Goal: Task Accomplishment & Management: Use online tool/utility

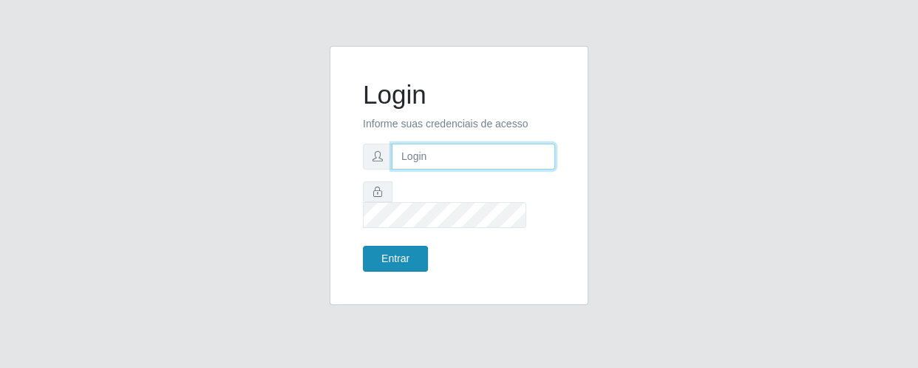
type input "[EMAIL_ADDRESS][DOMAIN_NAME]"
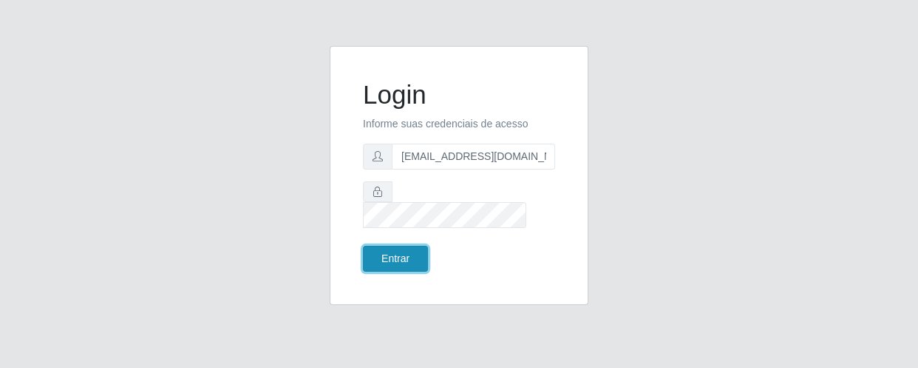
click at [385, 258] on button "Entrar" at bounding box center [395, 259] width 65 height 26
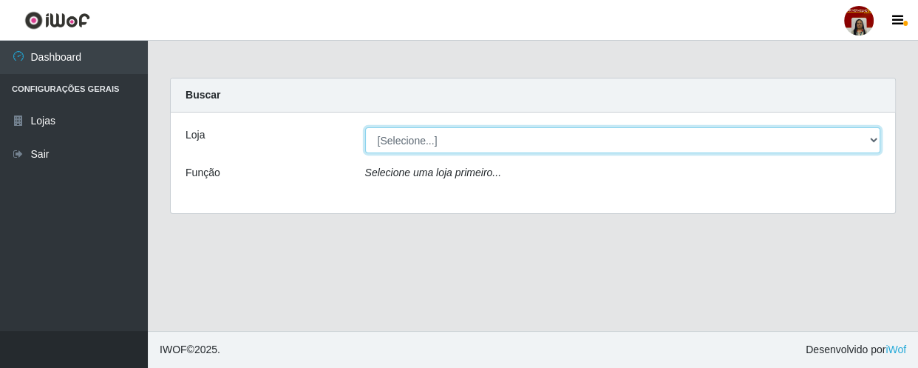
click at [880, 139] on select "[Selecione...] Mar Vermelho - Loja 04" at bounding box center [623, 140] width 516 height 26
select select "251"
click at [365, 127] on select "[Selecione...] Mar Vermelho - Loja 04" at bounding box center [623, 140] width 516 height 26
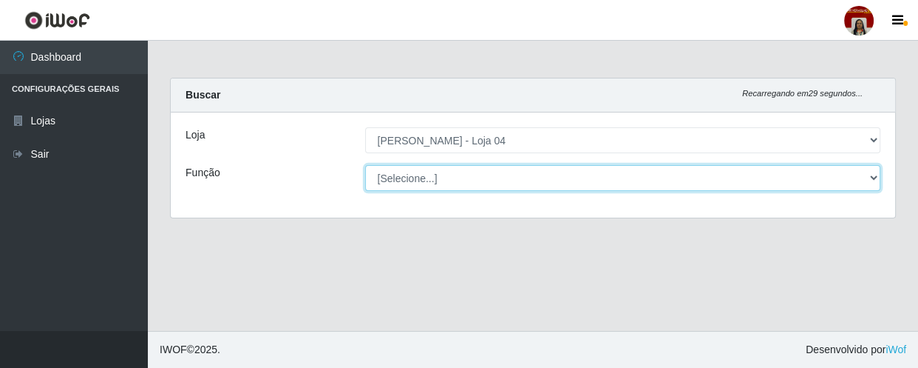
click at [873, 174] on select "[Selecione...] ASG ASG + ASG ++ Auxiliar de Depósito Auxiliar de Depósito + Aux…" at bounding box center [623, 178] width 516 height 26
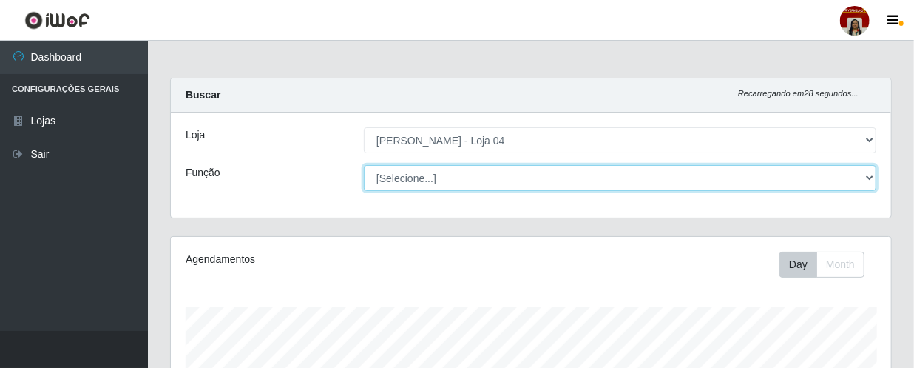
scroll to position [307, 720]
select select "22"
click at [364, 165] on select "[Selecione...] ASG ASG + ASG ++ Auxiliar de Depósito Auxiliar de Depósito + Aux…" at bounding box center [620, 178] width 512 height 26
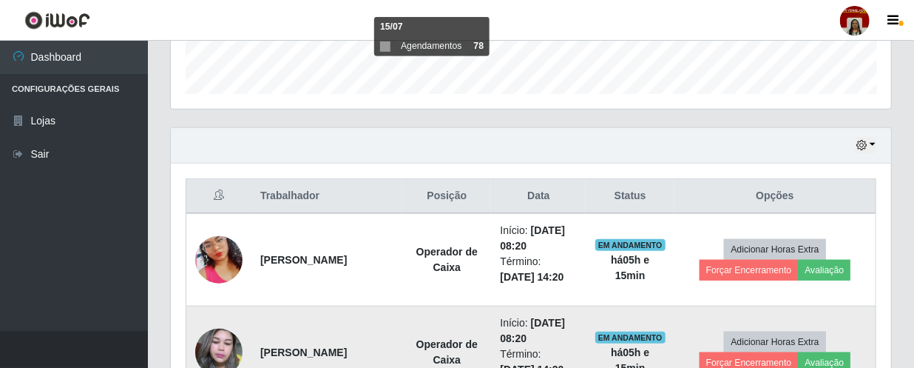
scroll to position [416, 0]
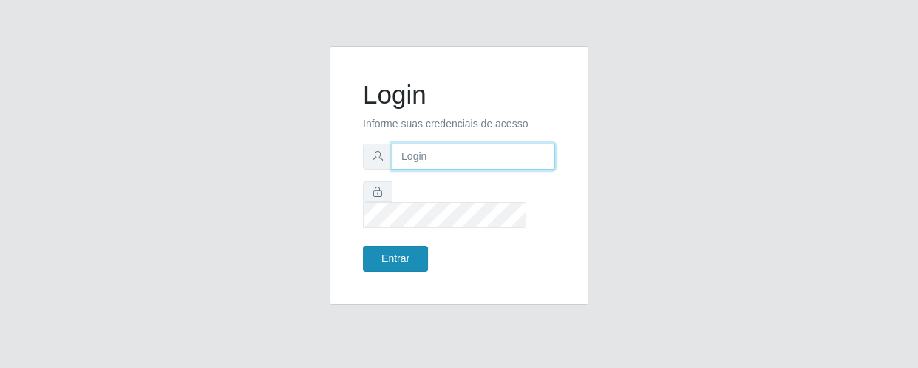
type input "[EMAIL_ADDRESS][DOMAIN_NAME]"
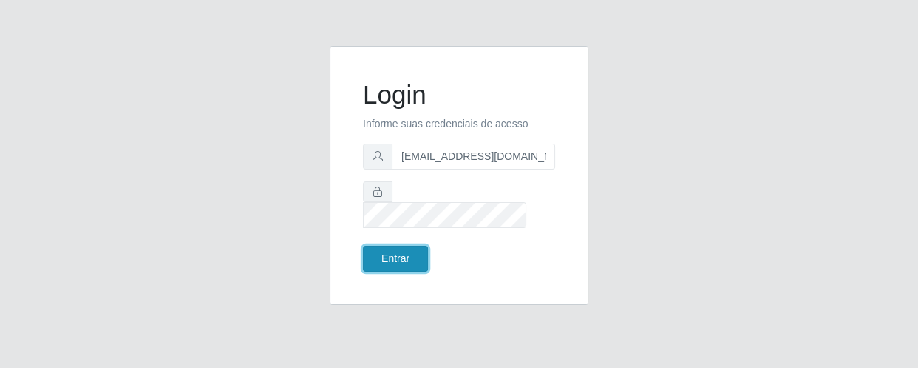
click at [396, 248] on button "Entrar" at bounding box center [395, 259] width 65 height 26
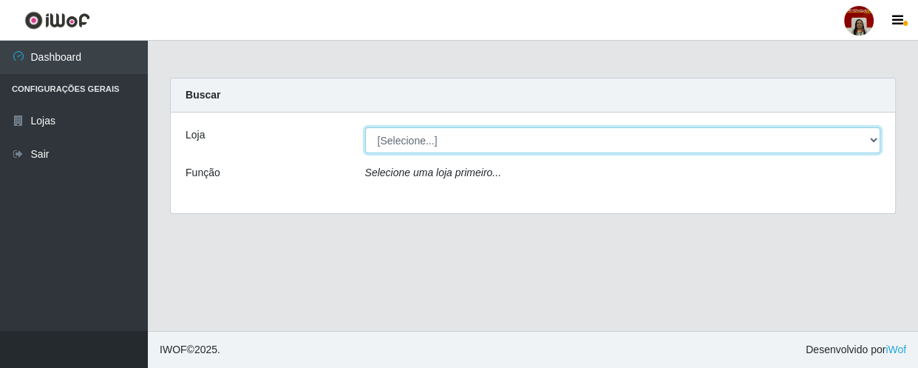
drag, startPoint x: 870, startPoint y: 138, endPoint x: 811, endPoint y: 146, distance: 59.6
click at [870, 138] on select "[Selecione...] Mar Vermelho - Loja 04" at bounding box center [623, 140] width 516 height 26
select select "251"
click at [365, 127] on select "[Selecione...] Mar Vermelho - Loja 04" at bounding box center [623, 140] width 516 height 26
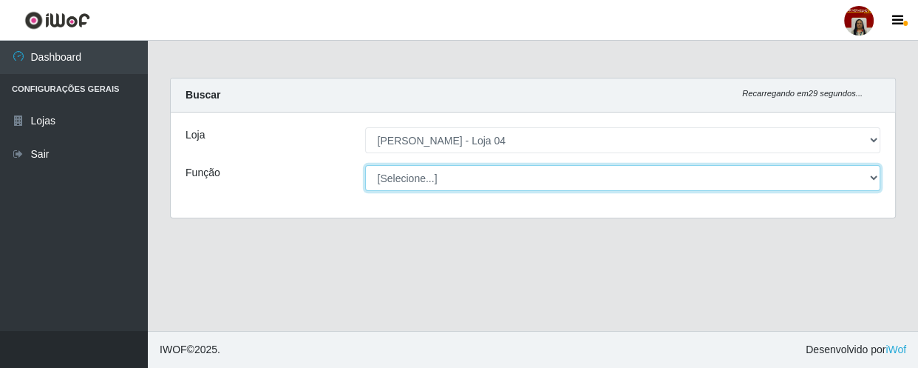
click at [870, 175] on select "[Selecione...] ASG ASG + ASG ++ Auxiliar de Depósito Auxiliar de Depósito + Aux…" at bounding box center [623, 178] width 516 height 26
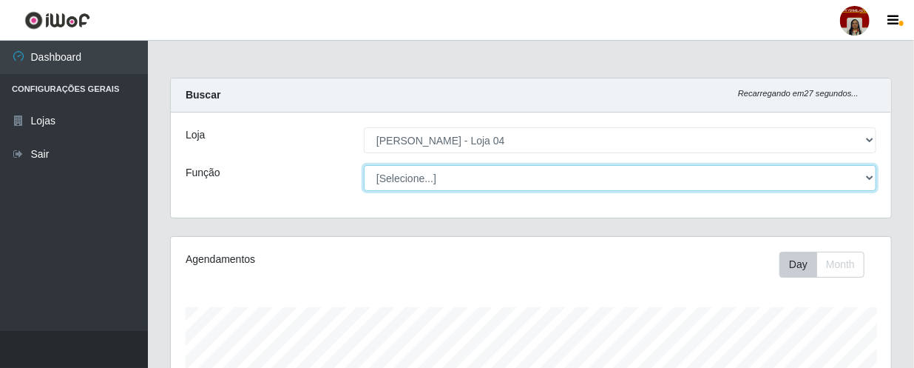
scroll to position [307, 720]
click at [364, 165] on select "[Selecione...] ASG ASG + ASG ++ Auxiliar de Depósito Auxiliar de Depósito + Aux…" at bounding box center [620, 178] width 512 height 26
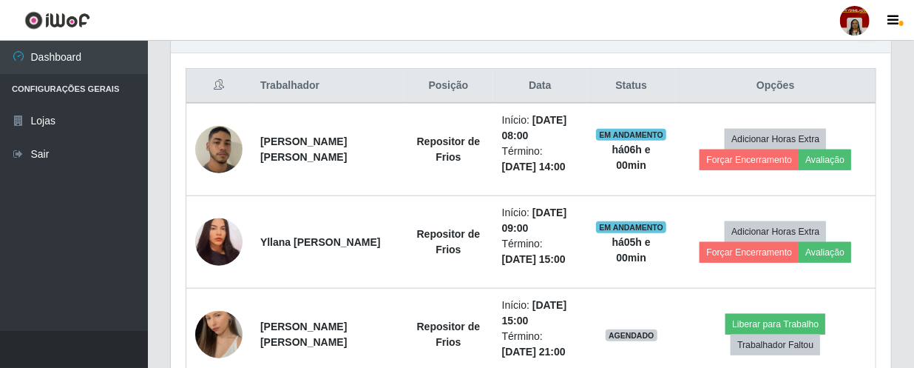
scroll to position [552, 0]
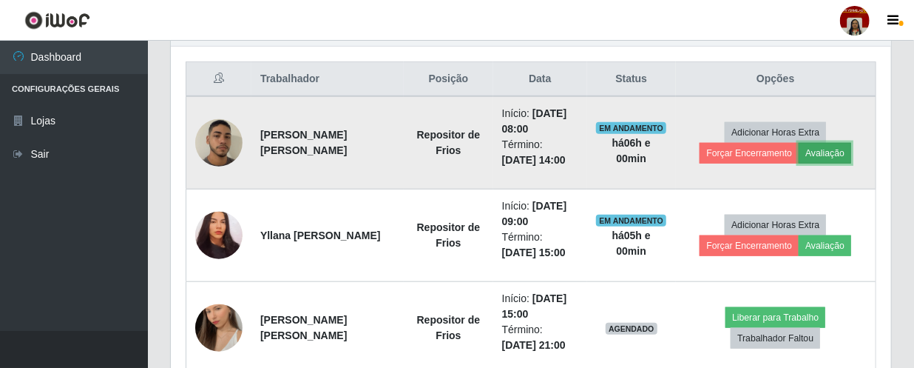
click at [826, 146] on button "Avaliação" at bounding box center [825, 153] width 53 height 21
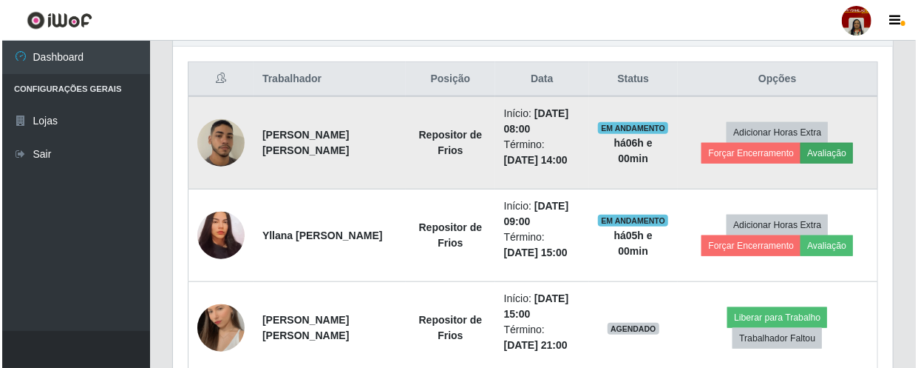
scroll to position [307, 714]
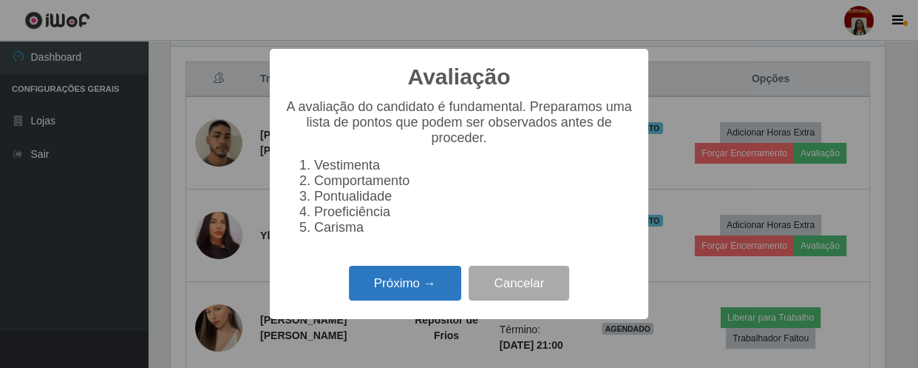
click at [422, 292] on button "Próximo →" at bounding box center [405, 282] width 112 height 35
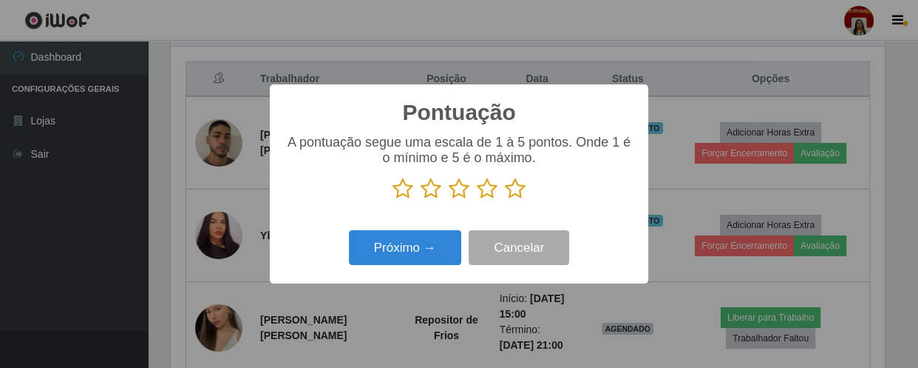
scroll to position [739216, 738808]
click at [517, 188] on icon at bounding box center [515, 188] width 21 height 22
click at [505, 200] on input "radio" at bounding box center [505, 200] width 0 height 0
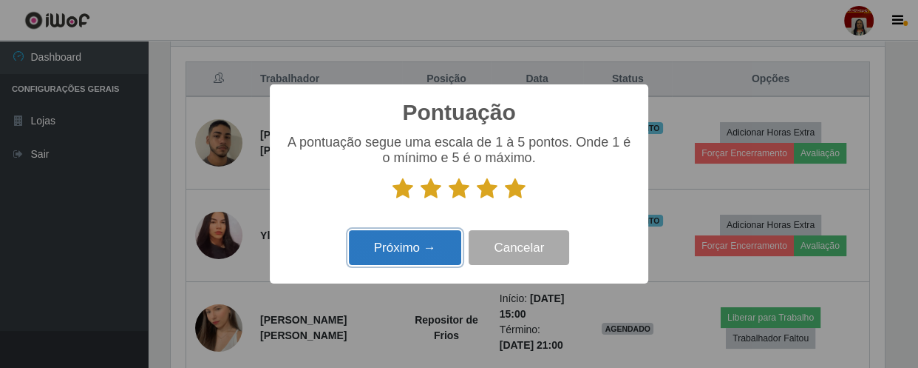
click at [429, 249] on button "Próximo →" at bounding box center [405, 247] width 112 height 35
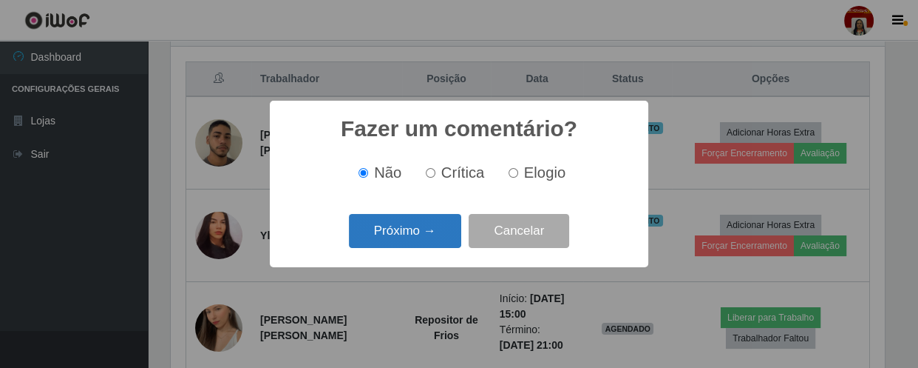
click at [428, 239] on button "Próximo →" at bounding box center [405, 231] width 112 height 35
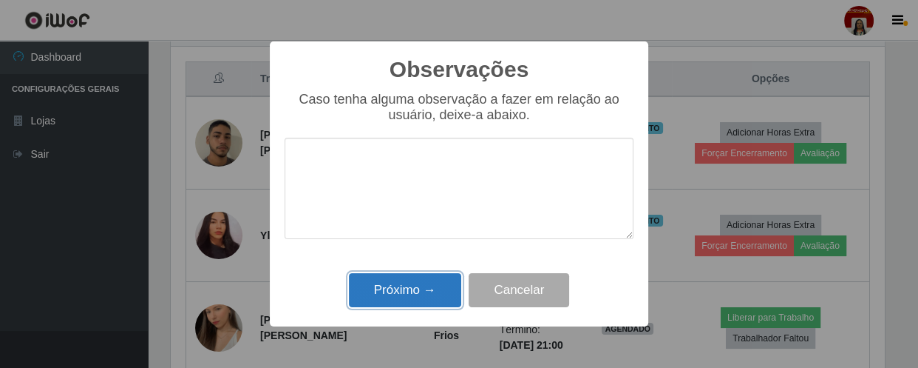
click at [432, 286] on button "Próximo →" at bounding box center [405, 290] width 112 height 35
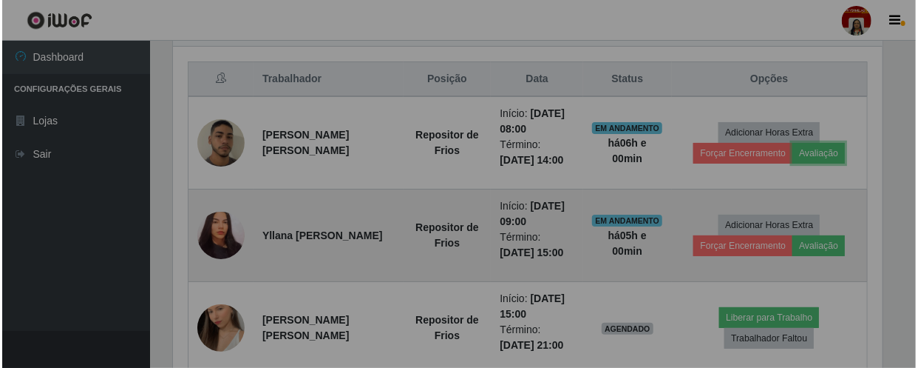
scroll to position [307, 720]
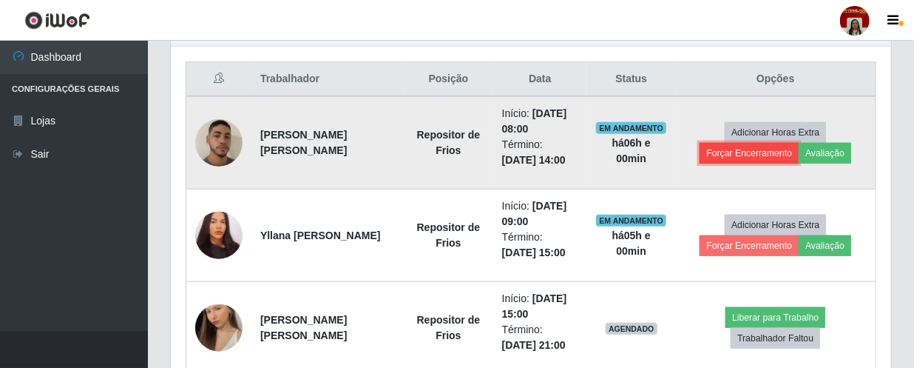
click at [756, 143] on button "Forçar Encerramento" at bounding box center [749, 153] width 99 height 21
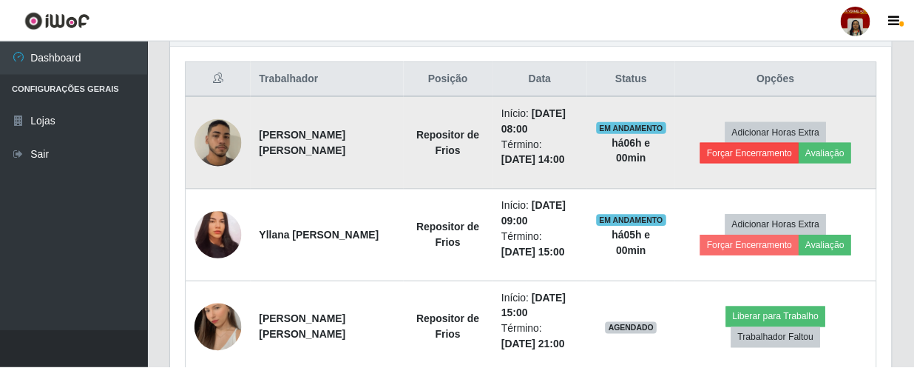
scroll to position [307, 714]
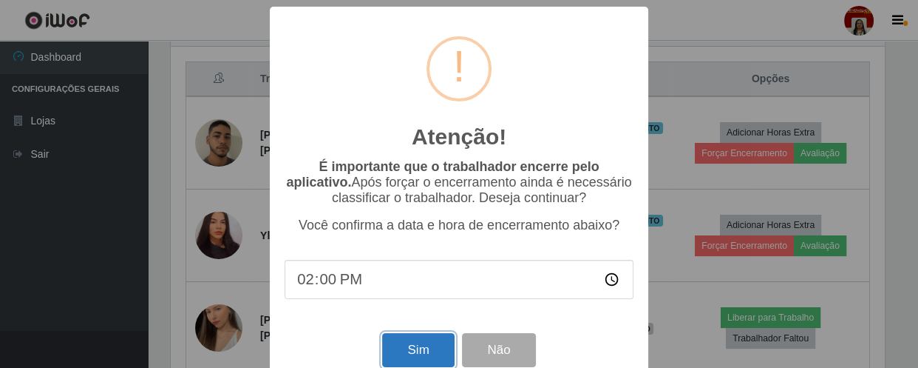
click at [408, 356] on button "Sim" at bounding box center [418, 350] width 72 height 35
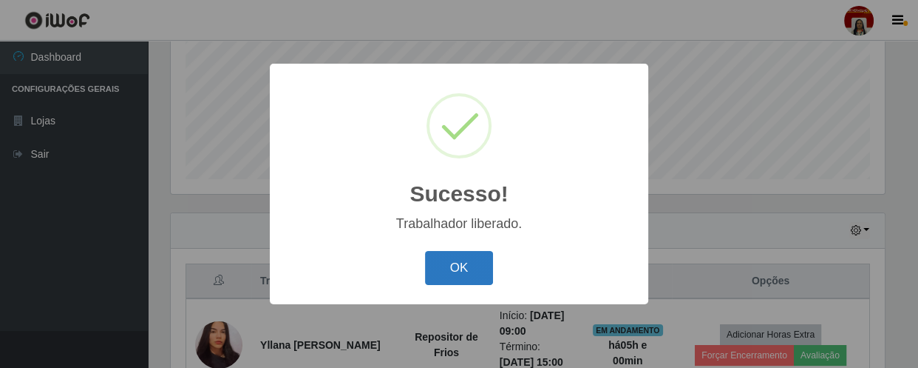
click at [458, 264] on button "OK" at bounding box center [459, 268] width 69 height 35
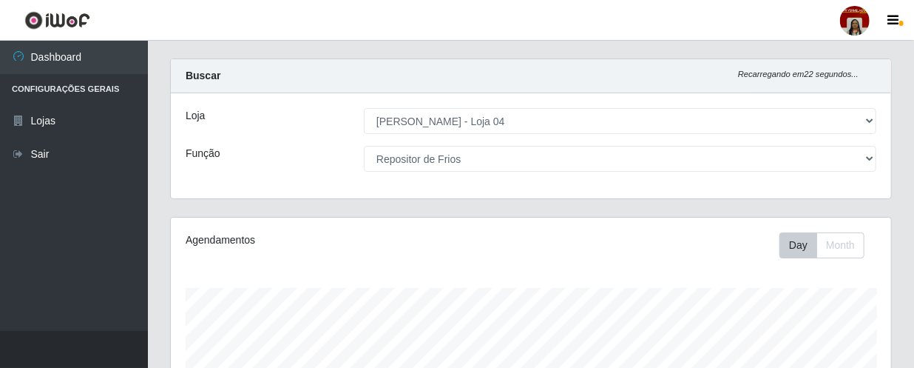
scroll to position [0, 0]
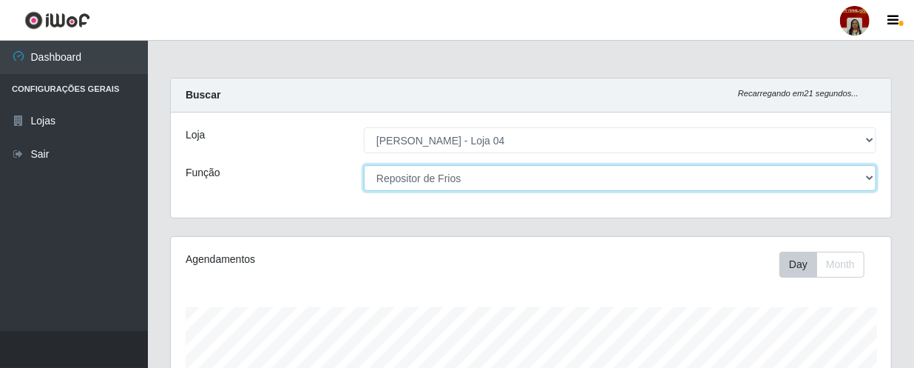
click at [419, 179] on select "[Selecione...] ASG ASG + ASG ++ Auxiliar de Depósito Auxiliar de Depósito + Aux…" at bounding box center [620, 178] width 512 height 26
click at [364, 165] on select "[Selecione...] ASG ASG + ASG ++ Auxiliar de Depósito Auxiliar de Depósito + Aux…" at bounding box center [620, 178] width 512 height 26
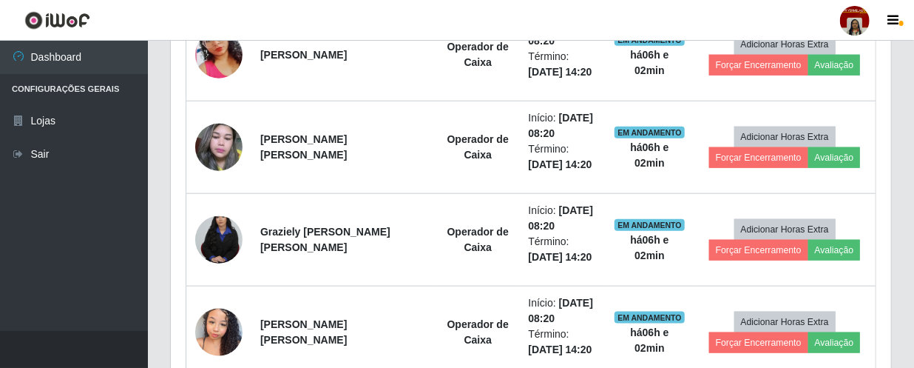
scroll to position [672, 0]
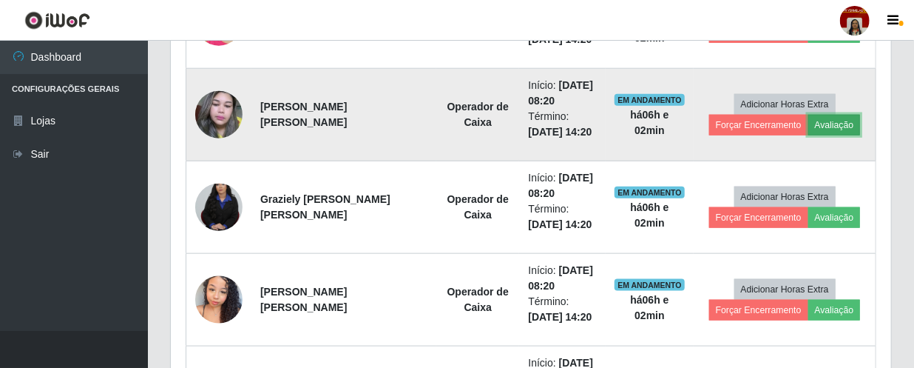
click at [836, 125] on button "Avaliação" at bounding box center [834, 125] width 53 height 21
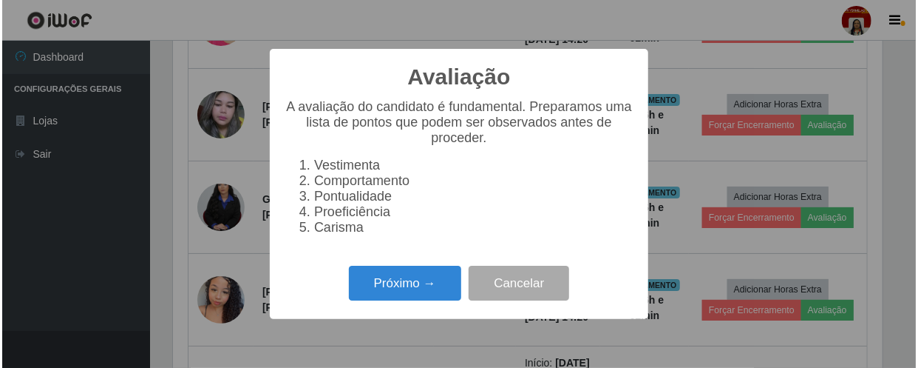
scroll to position [307, 714]
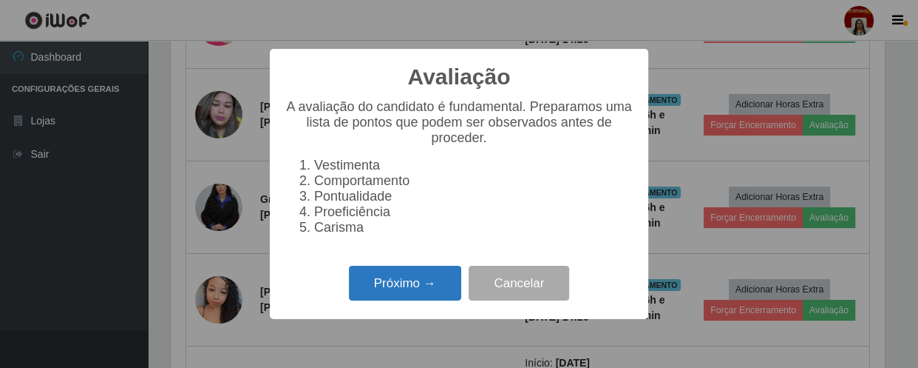
click at [405, 289] on button "Próximo →" at bounding box center [405, 282] width 112 height 35
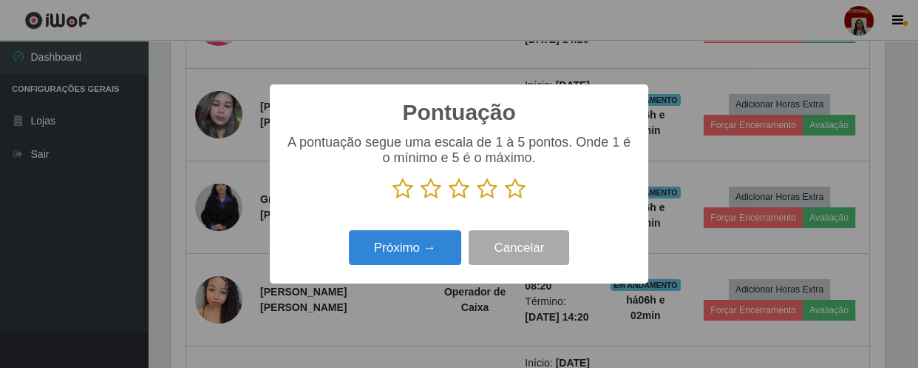
click at [512, 189] on icon at bounding box center [515, 188] width 21 height 22
click at [505, 200] on input "radio" at bounding box center [505, 200] width 0 height 0
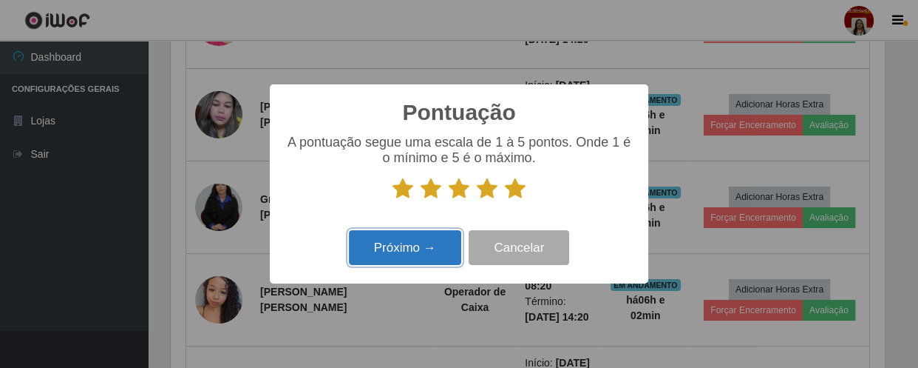
click at [440, 240] on button "Próximo →" at bounding box center [405, 247] width 112 height 35
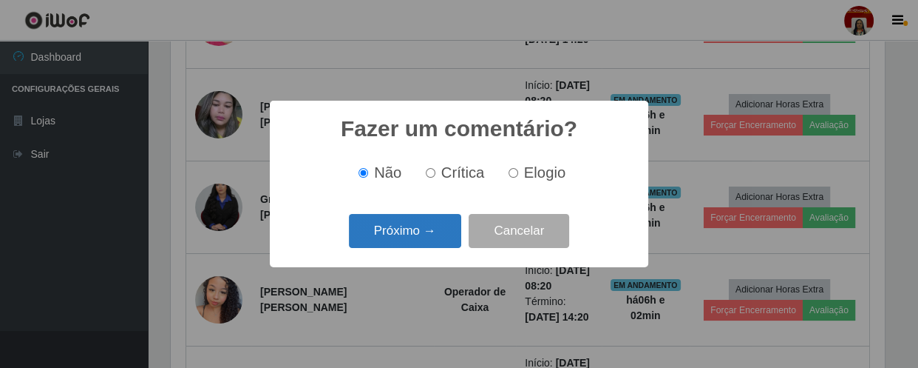
click at [438, 234] on button "Próximo →" at bounding box center [405, 231] width 112 height 35
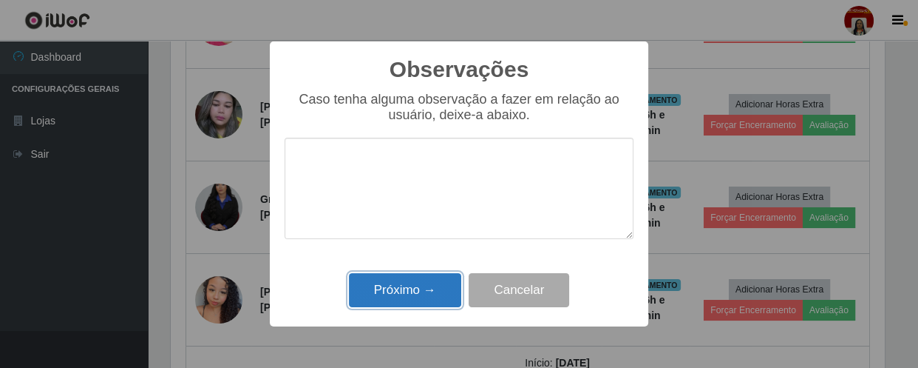
click at [429, 292] on button "Próximo →" at bounding box center [405, 290] width 112 height 35
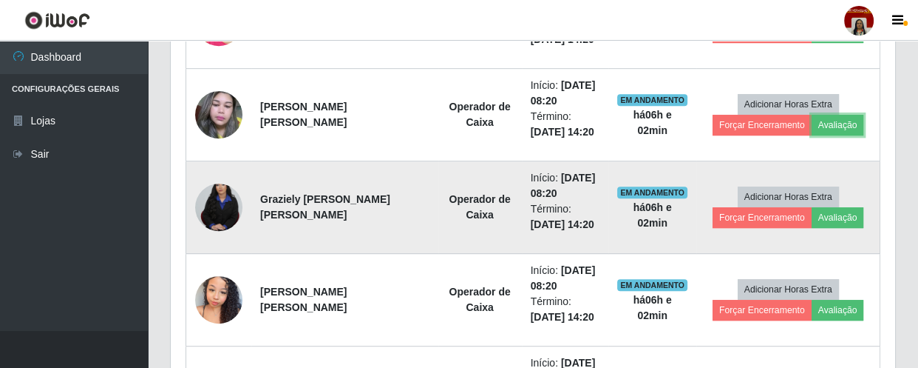
scroll to position [307, 720]
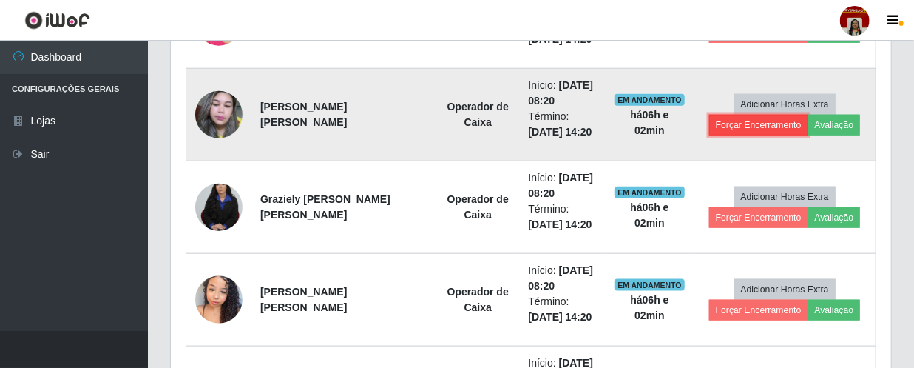
click at [720, 118] on button "Forçar Encerramento" at bounding box center [758, 125] width 99 height 21
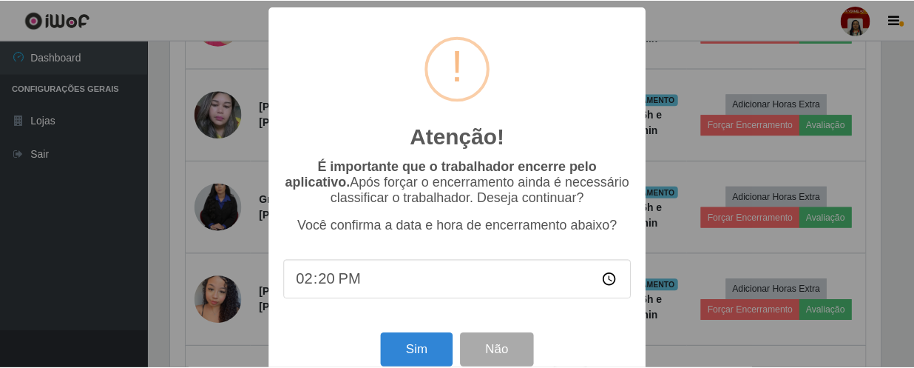
scroll to position [307, 714]
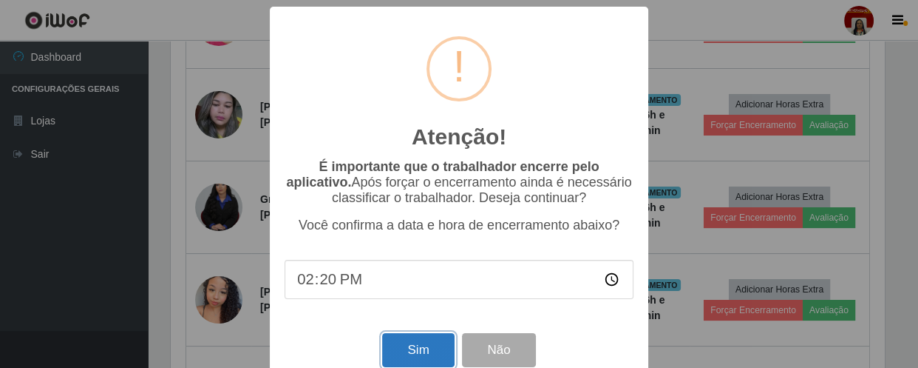
click at [416, 356] on button "Sim" at bounding box center [418, 350] width 72 height 35
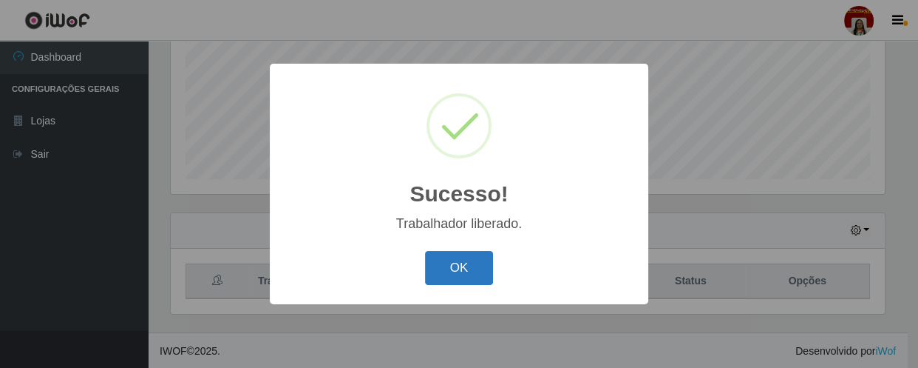
click at [480, 265] on button "OK" at bounding box center [459, 268] width 69 height 35
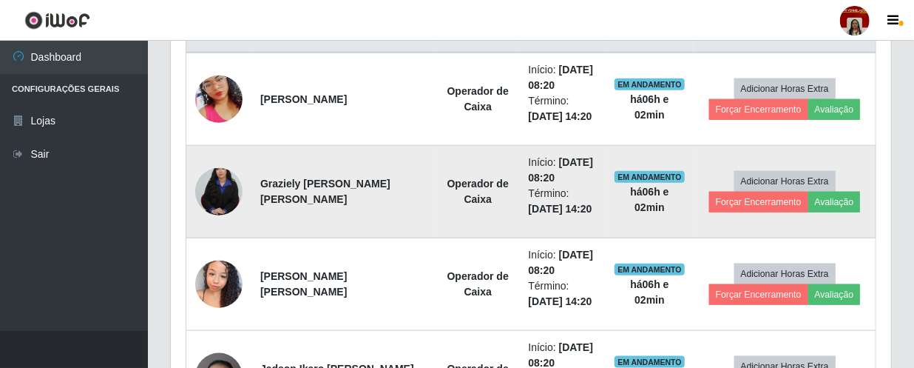
scroll to position [619, 0]
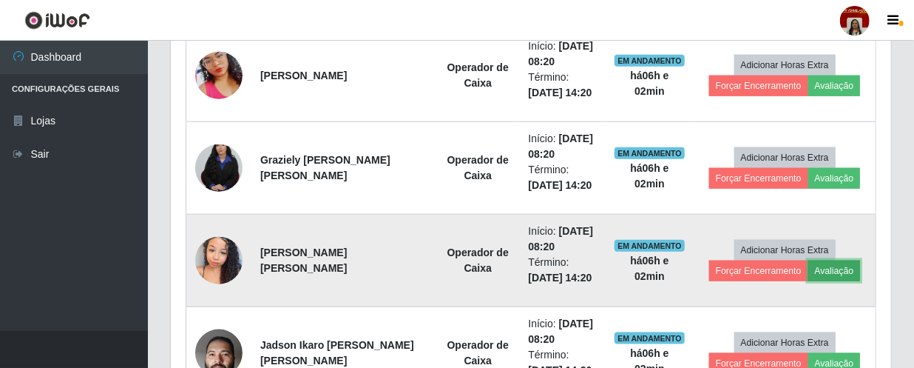
click at [824, 263] on button "Avaliação" at bounding box center [834, 270] width 53 height 21
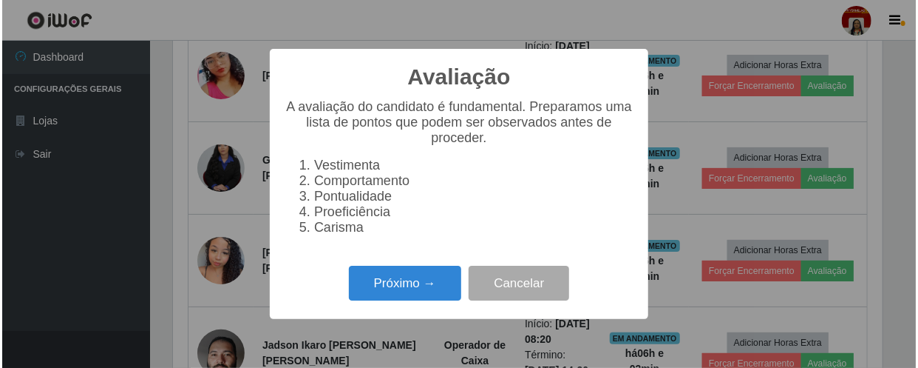
scroll to position [307, 714]
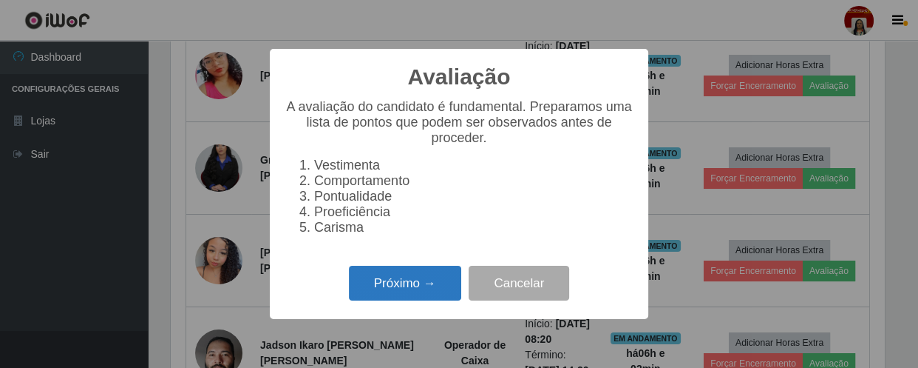
click at [413, 291] on button "Próximo →" at bounding box center [405, 282] width 112 height 35
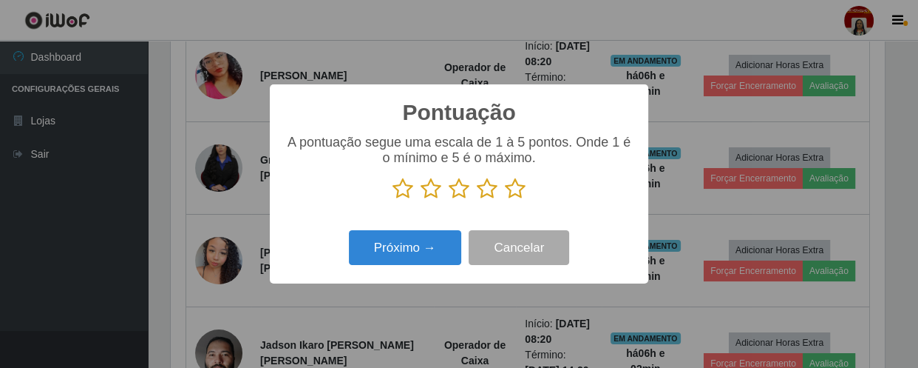
click at [514, 190] on icon at bounding box center [515, 188] width 21 height 22
click at [505, 200] on input "radio" at bounding box center [505, 200] width 0 height 0
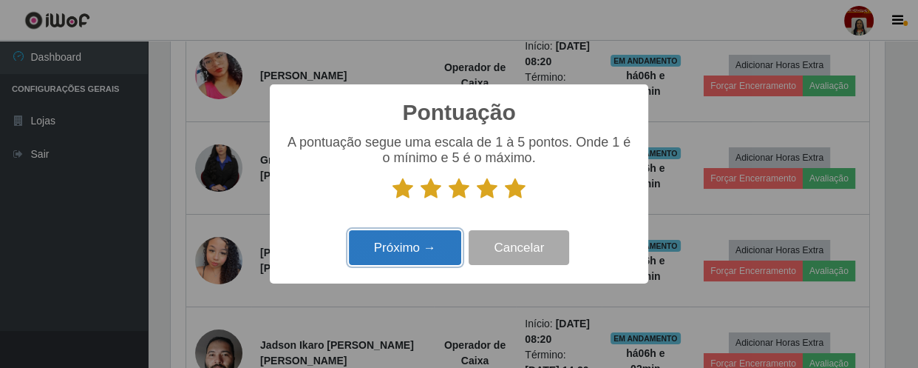
click at [437, 249] on button "Próximo →" at bounding box center [405, 247] width 112 height 35
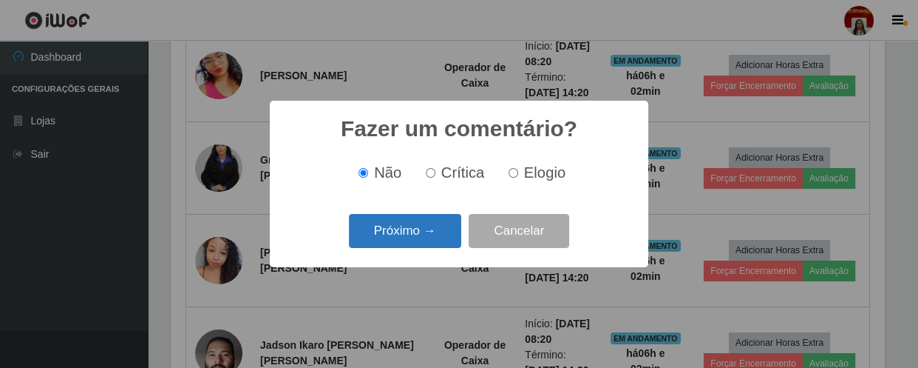
click at [440, 227] on button "Próximo →" at bounding box center [405, 231] width 112 height 35
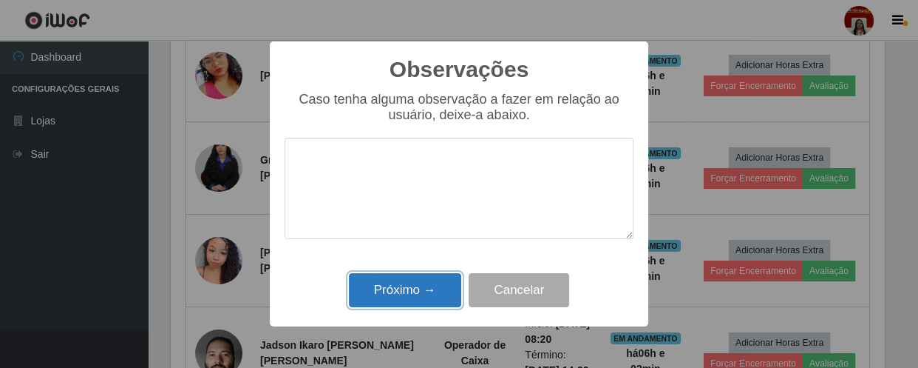
click at [439, 292] on button "Próximo →" at bounding box center [405, 290] width 112 height 35
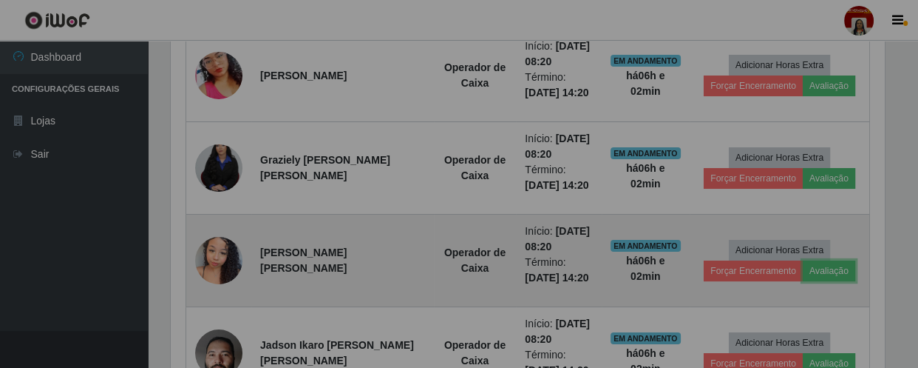
scroll to position [307, 720]
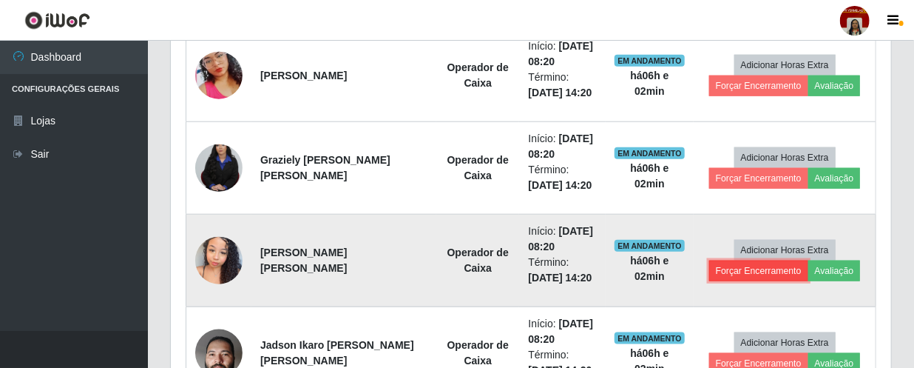
click at [771, 266] on button "Forçar Encerramento" at bounding box center [758, 270] width 99 height 21
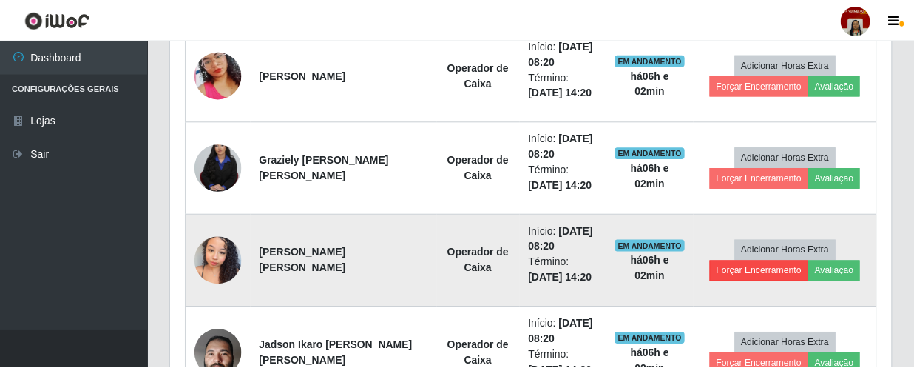
scroll to position [307, 714]
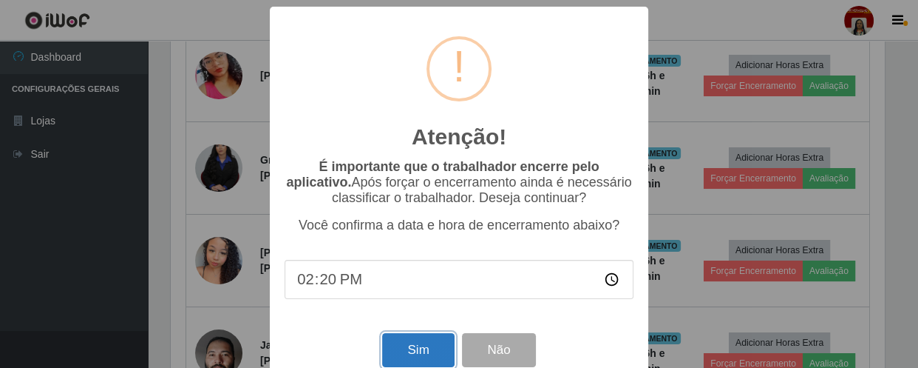
click at [407, 351] on button "Sim" at bounding box center [418, 350] width 72 height 35
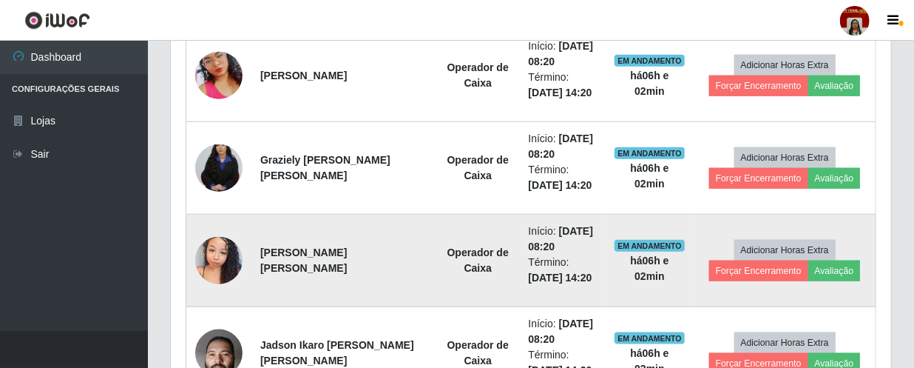
scroll to position [0, 0]
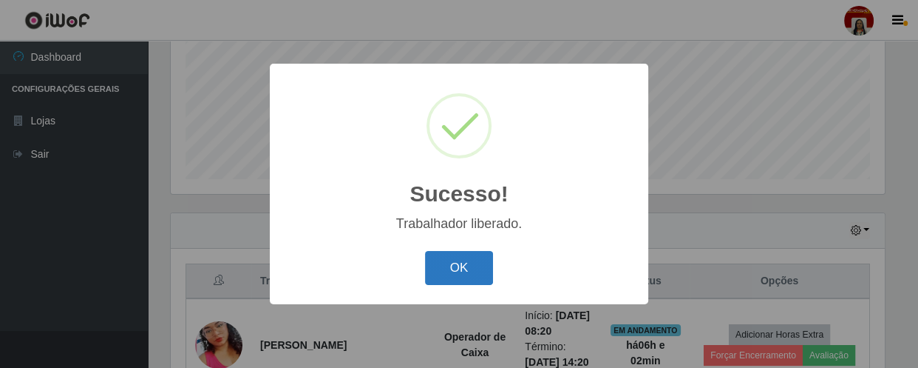
click at [471, 274] on button "OK" at bounding box center [459, 268] width 69 height 35
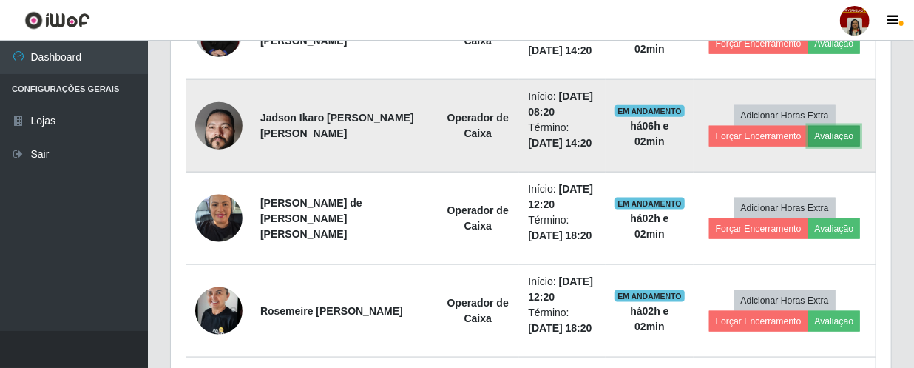
click at [839, 132] on button "Avaliação" at bounding box center [834, 136] width 53 height 21
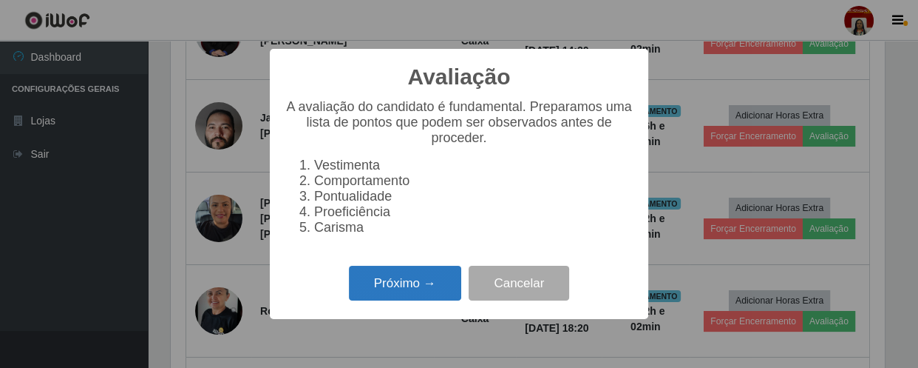
click at [392, 296] on button "Próximo →" at bounding box center [405, 282] width 112 height 35
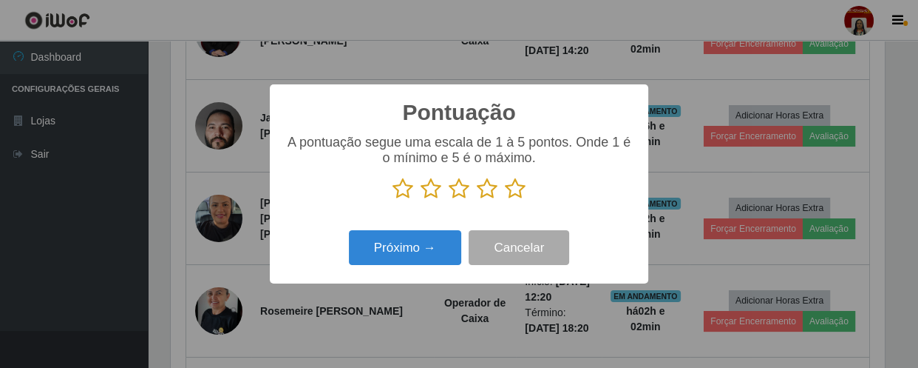
drag, startPoint x: 518, startPoint y: 190, endPoint x: 470, endPoint y: 212, distance: 52.0
click at [518, 189] on icon at bounding box center [515, 188] width 21 height 22
click at [505, 200] on input "radio" at bounding box center [505, 200] width 0 height 0
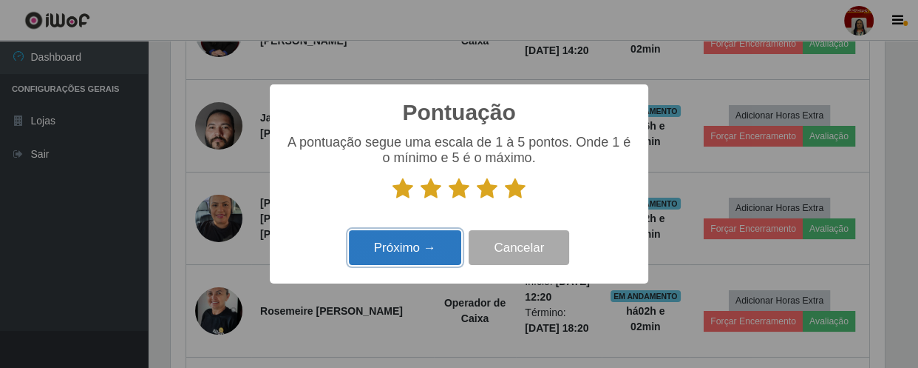
click at [414, 246] on button "Próximo →" at bounding box center [405, 247] width 112 height 35
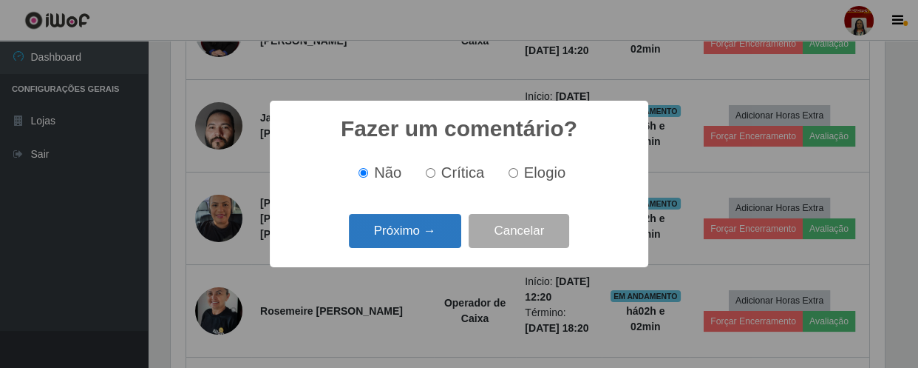
click at [441, 226] on button "Próximo →" at bounding box center [405, 231] width 112 height 35
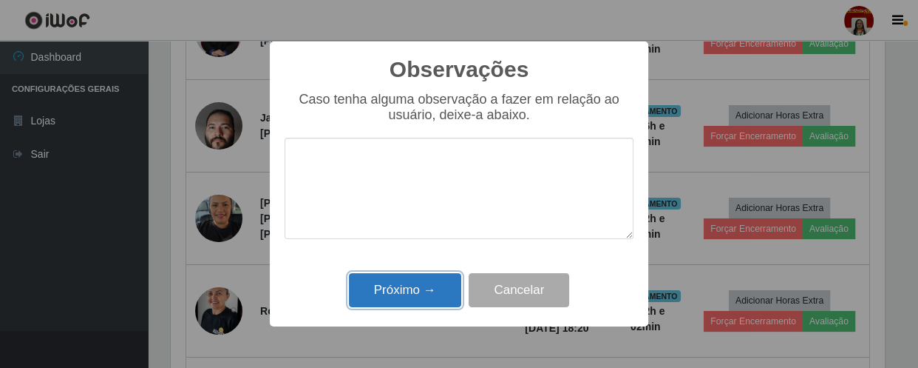
click at [436, 296] on button "Próximo →" at bounding box center [405, 290] width 112 height 35
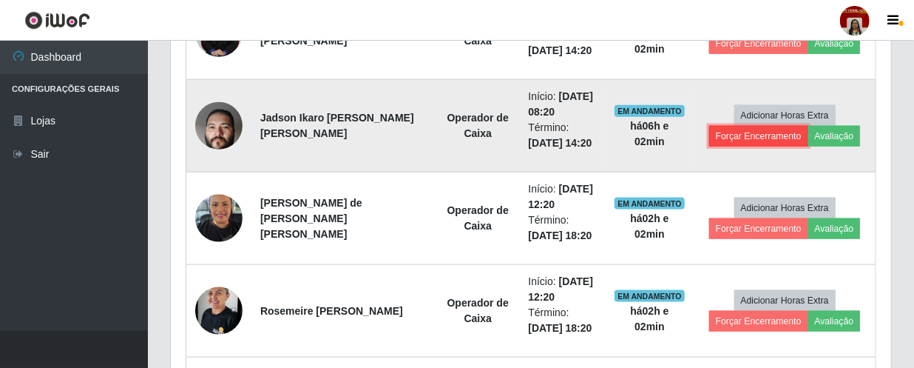
click at [735, 135] on button "Forçar Encerramento" at bounding box center [758, 136] width 99 height 21
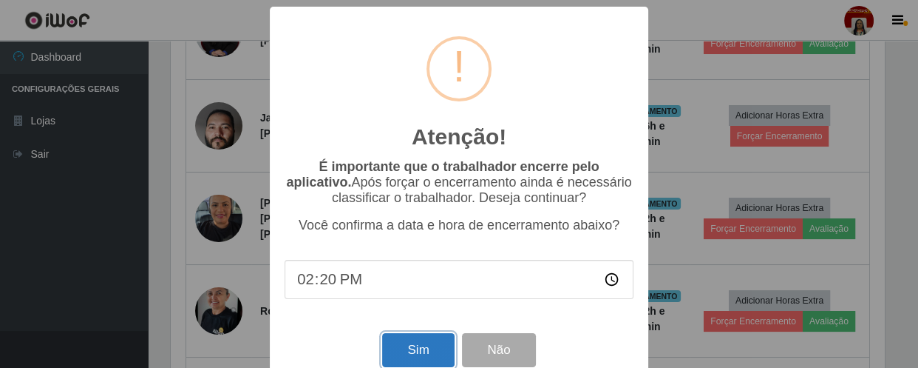
click at [414, 348] on button "Sim" at bounding box center [418, 350] width 72 height 35
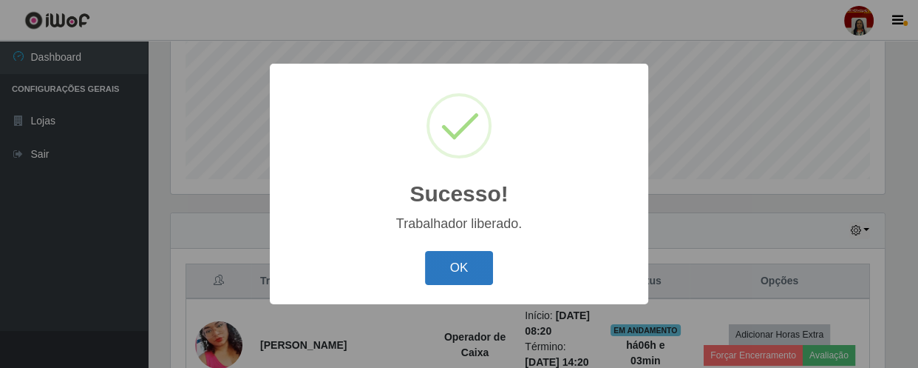
click at [479, 265] on button "OK" at bounding box center [459, 268] width 69 height 35
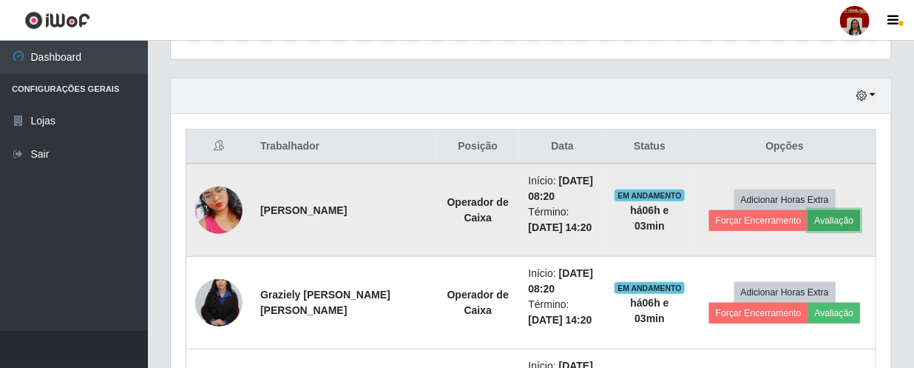
click at [829, 223] on button "Avaliação" at bounding box center [834, 220] width 53 height 21
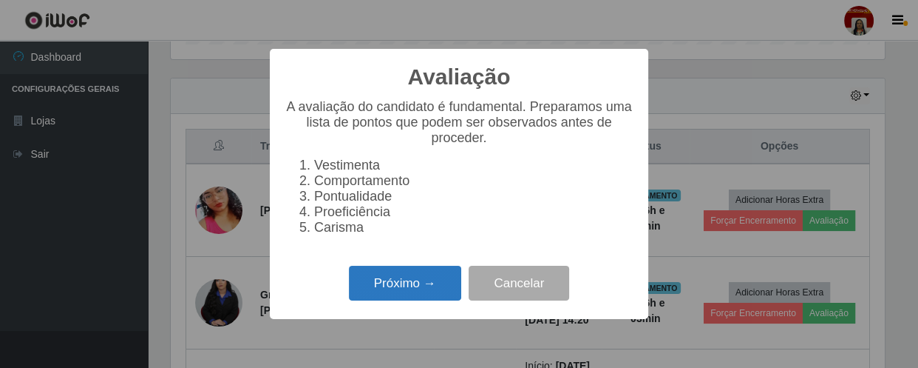
click at [407, 290] on button "Próximo →" at bounding box center [405, 282] width 112 height 35
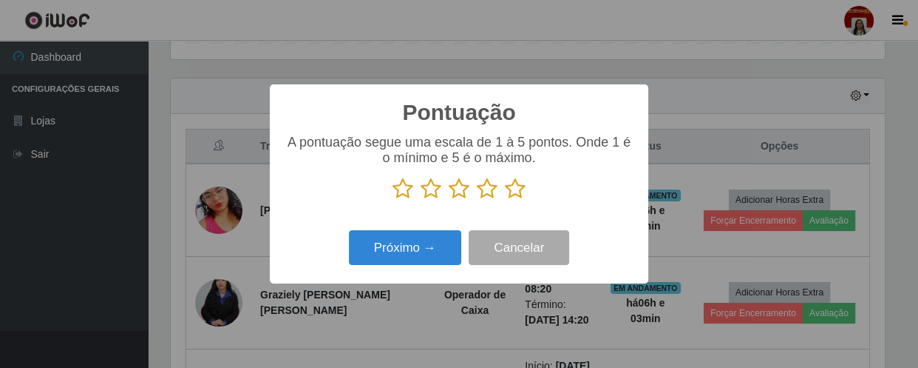
click at [510, 190] on icon at bounding box center [515, 188] width 21 height 22
click at [505, 200] on input "radio" at bounding box center [505, 200] width 0 height 0
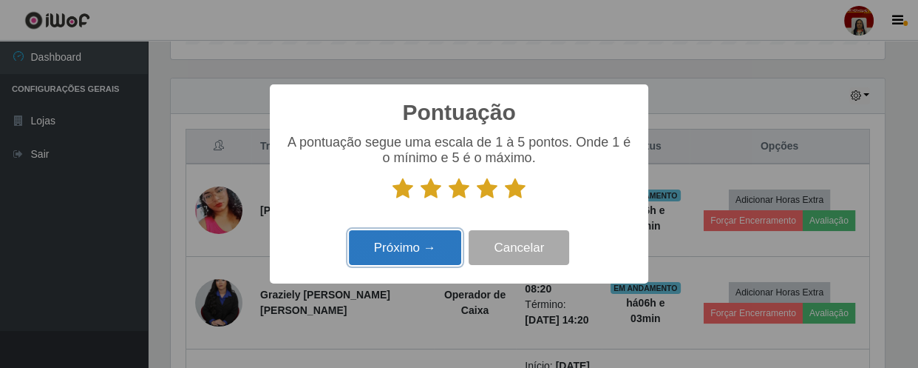
click at [420, 254] on button "Próximo →" at bounding box center [405, 247] width 112 height 35
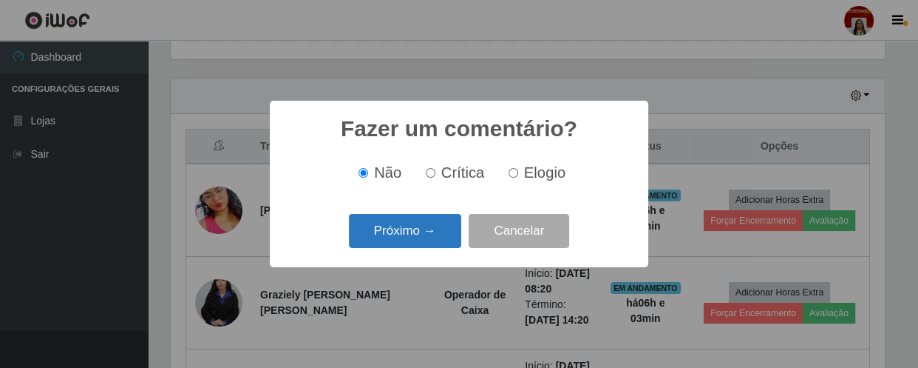
click at [429, 230] on button "Próximo →" at bounding box center [405, 231] width 112 height 35
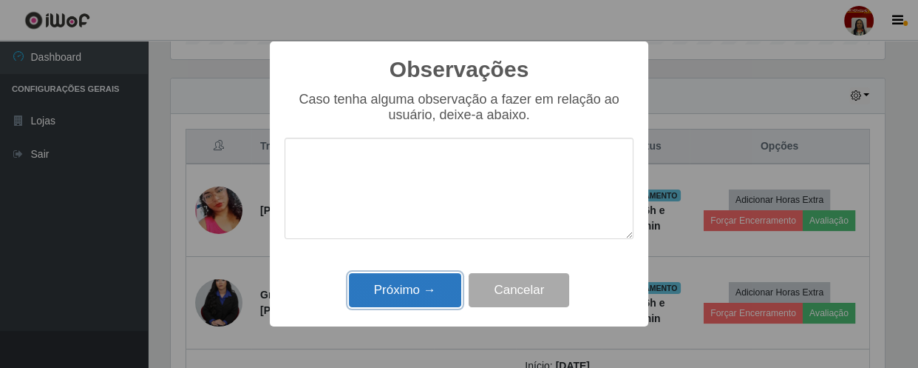
click at [435, 282] on button "Próximo →" at bounding box center [405, 290] width 112 height 35
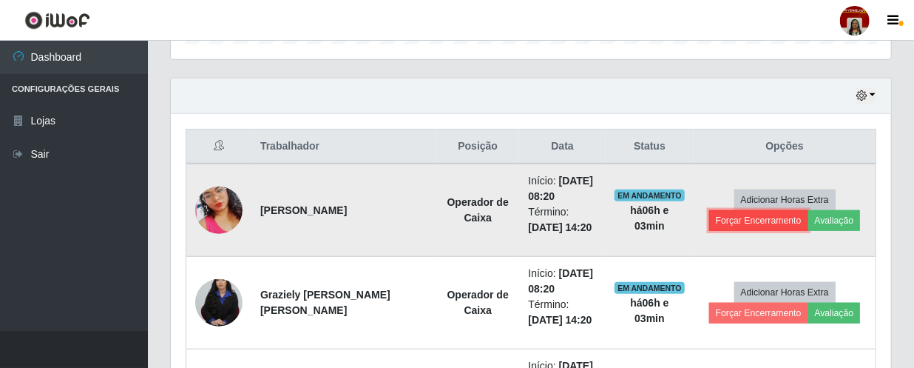
click at [751, 223] on button "Forçar Encerramento" at bounding box center [758, 220] width 99 height 21
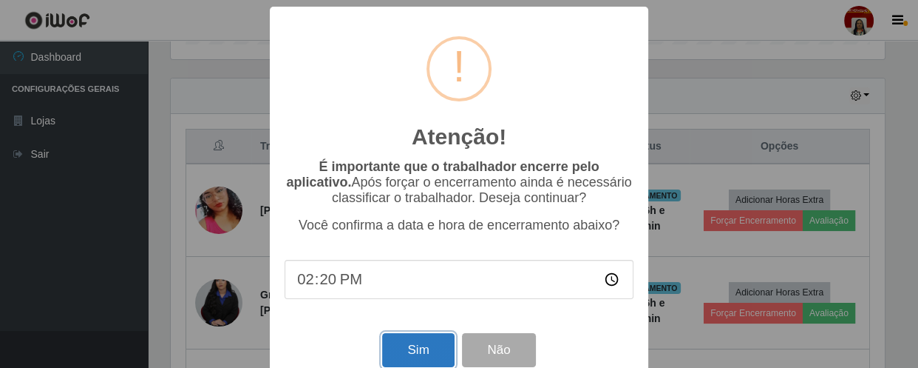
click at [419, 356] on button "Sim" at bounding box center [418, 350] width 72 height 35
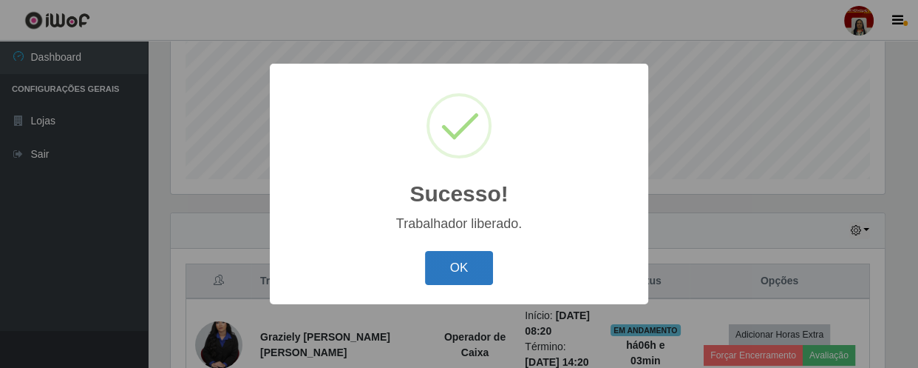
click at [481, 264] on button "OK" at bounding box center [459, 268] width 69 height 35
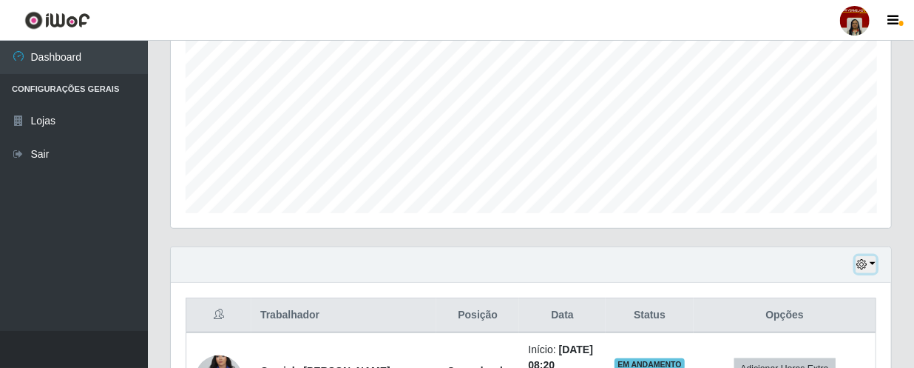
click at [865, 260] on icon "button" at bounding box center [861, 264] width 10 height 10
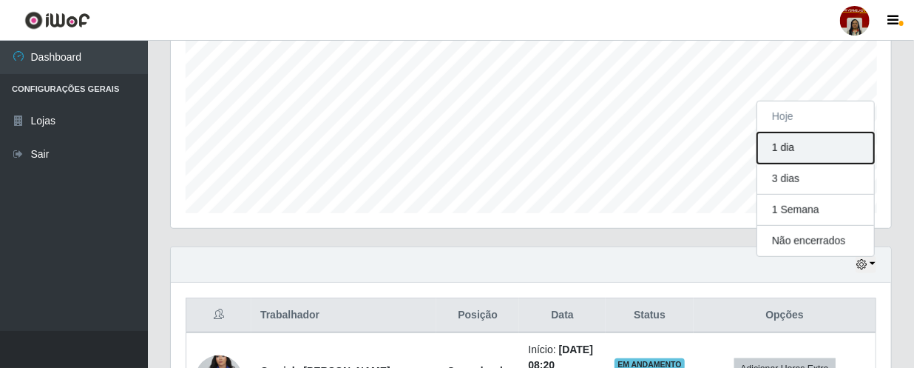
click at [779, 143] on button "1 dia" at bounding box center [815, 147] width 117 height 31
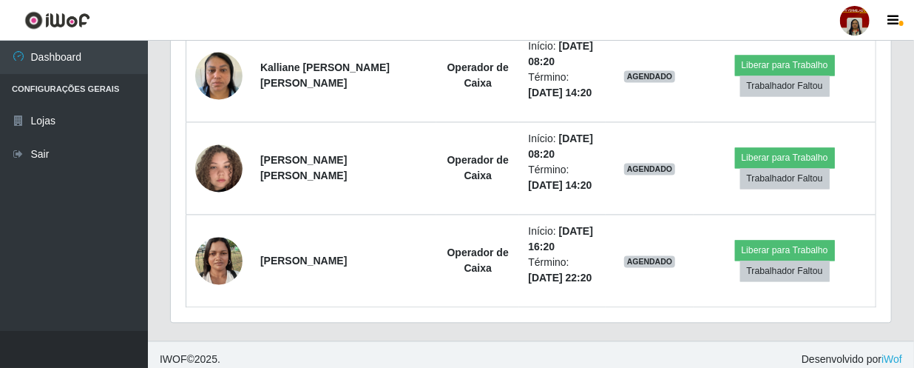
scroll to position [1273, 0]
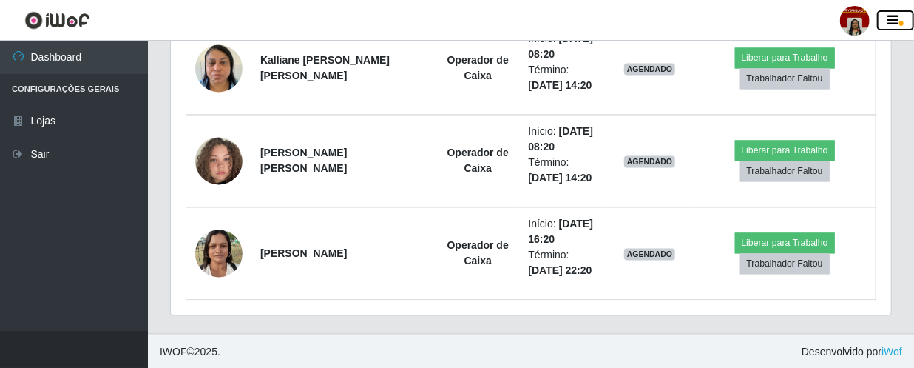
click at [897, 19] on icon "button" at bounding box center [893, 20] width 11 height 13
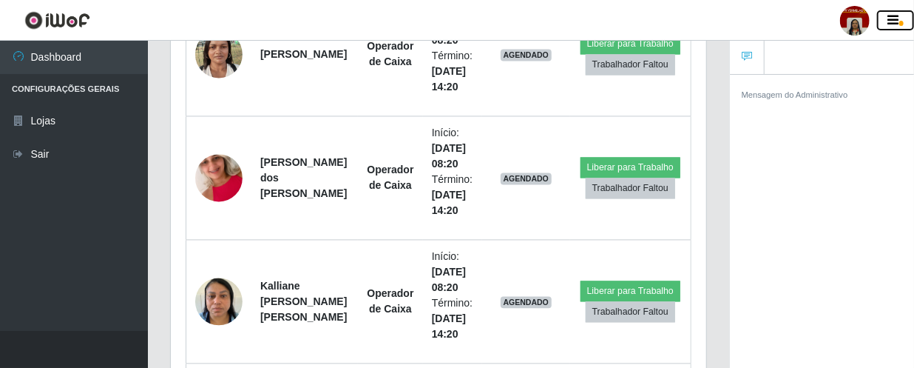
scroll to position [739216, 738986]
click at [896, 16] on icon "button" at bounding box center [893, 20] width 11 height 13
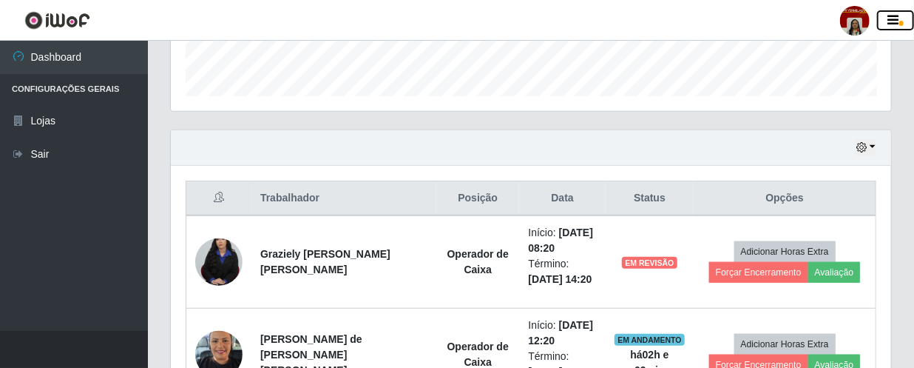
scroll to position [467, 0]
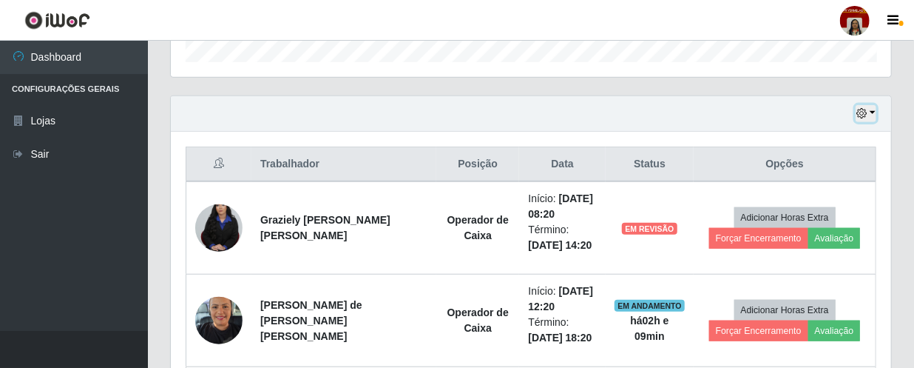
click at [865, 111] on icon "button" at bounding box center [861, 113] width 10 height 10
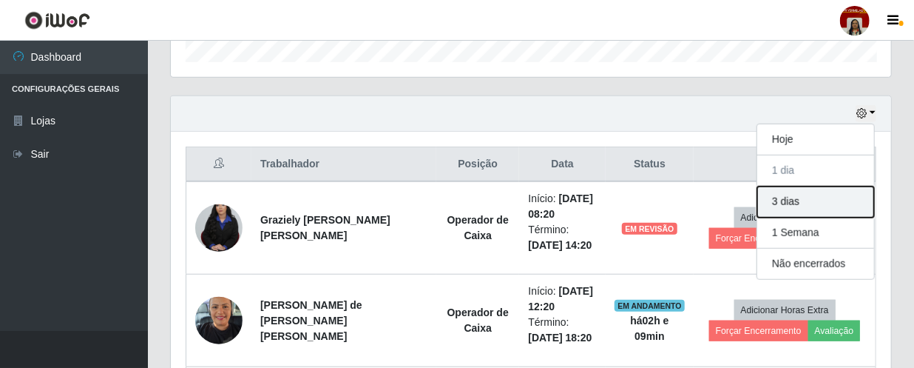
click at [804, 203] on button "3 dias" at bounding box center [815, 201] width 117 height 31
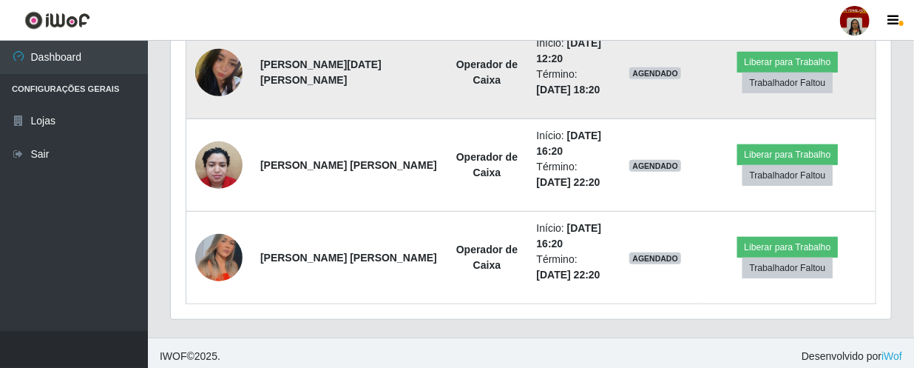
scroll to position [2844, 0]
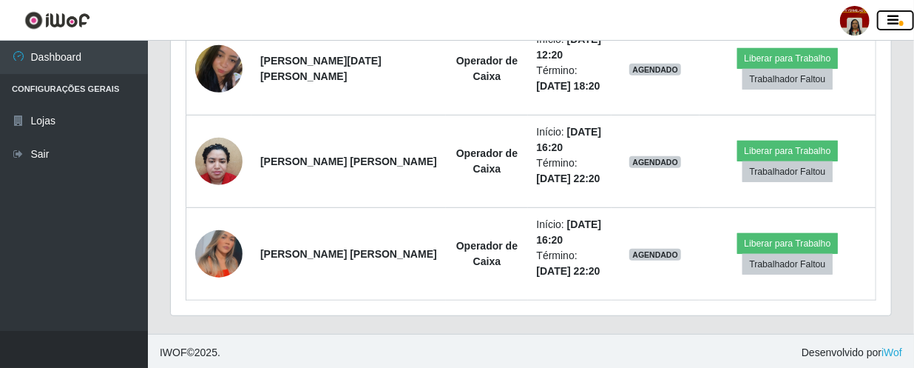
click at [893, 19] on icon "button" at bounding box center [893, 20] width 11 height 13
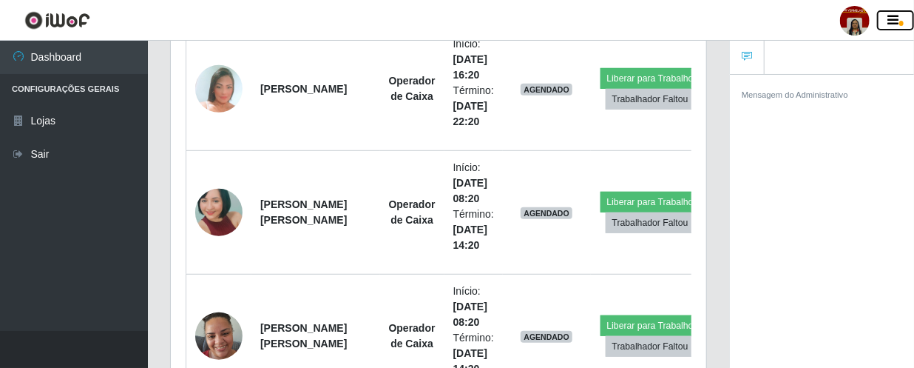
scroll to position [739216, 738987]
click at [890, 17] on icon "button" at bounding box center [893, 20] width 11 height 13
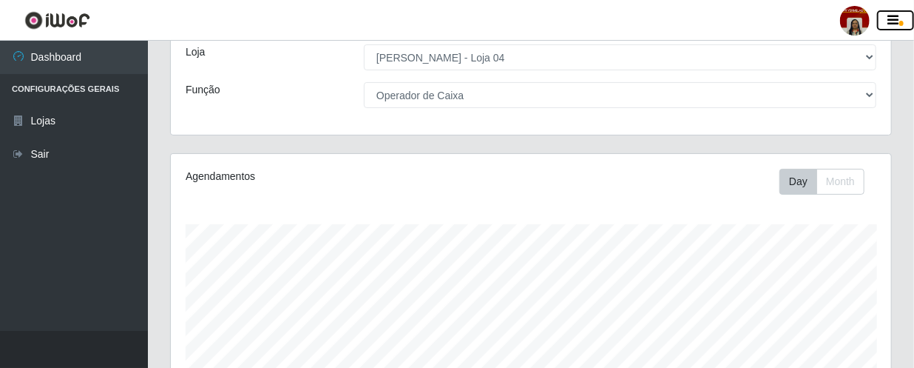
scroll to position [0, 0]
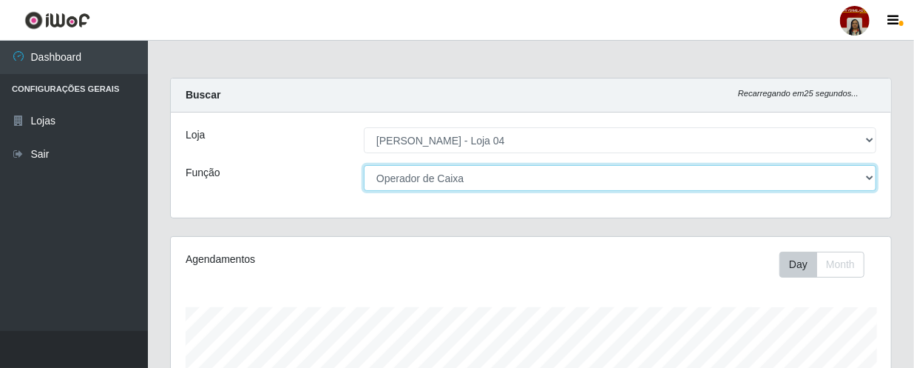
click at [857, 169] on select "[Selecione...] ASG ASG + ASG ++ Auxiliar de Depósito Auxiliar de Depósito + Aux…" at bounding box center [620, 178] width 512 height 26
select select "112"
click at [364, 165] on select "[Selecione...] ASG ASG + ASG ++ Auxiliar de Depósito Auxiliar de Depósito + Aux…" at bounding box center [620, 178] width 512 height 26
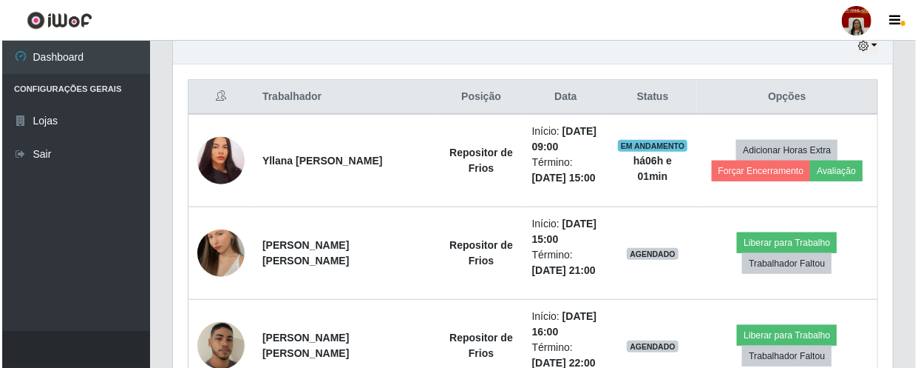
scroll to position [605, 0]
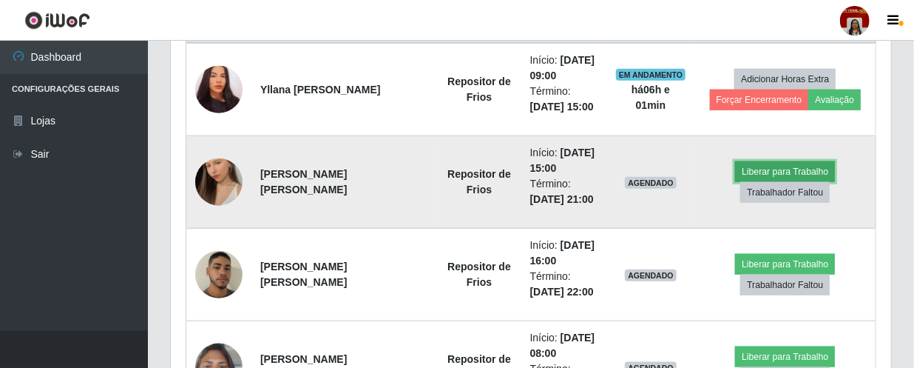
click at [749, 171] on button "Liberar para Trabalho" at bounding box center [785, 171] width 100 height 21
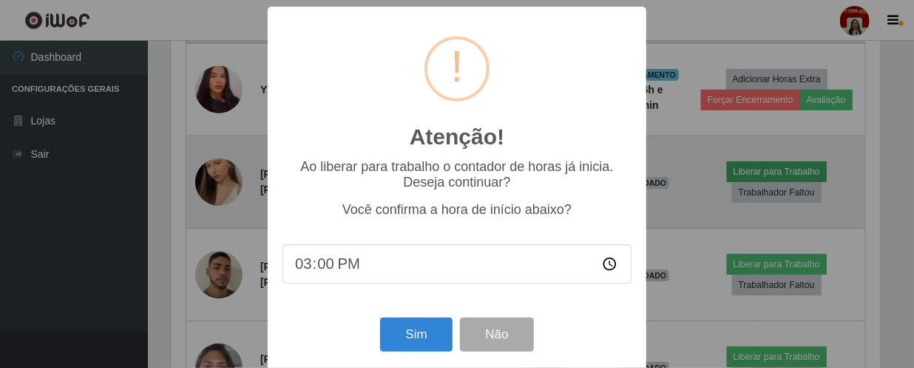
scroll to position [307, 714]
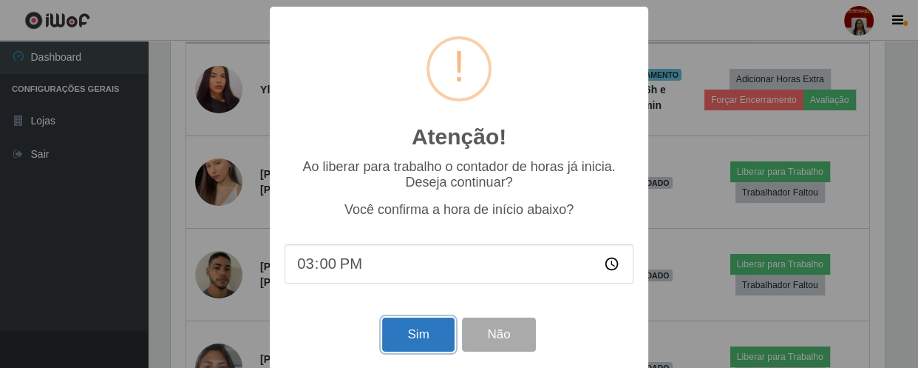
click at [413, 325] on button "Sim" at bounding box center [418, 334] width 72 height 35
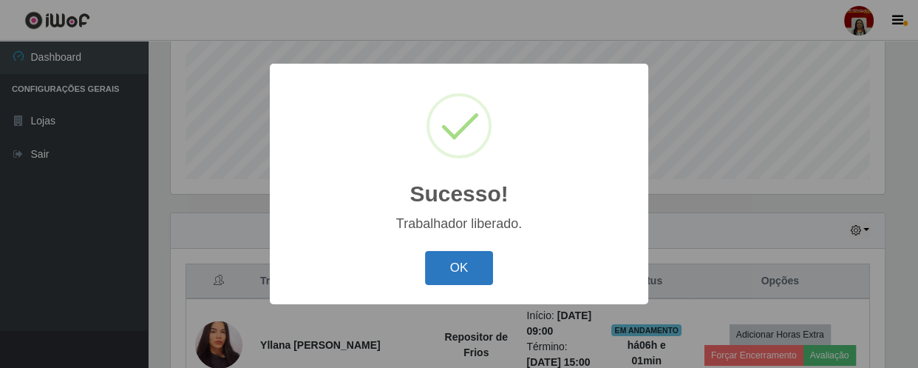
click at [464, 272] on button "OK" at bounding box center [459, 268] width 69 height 35
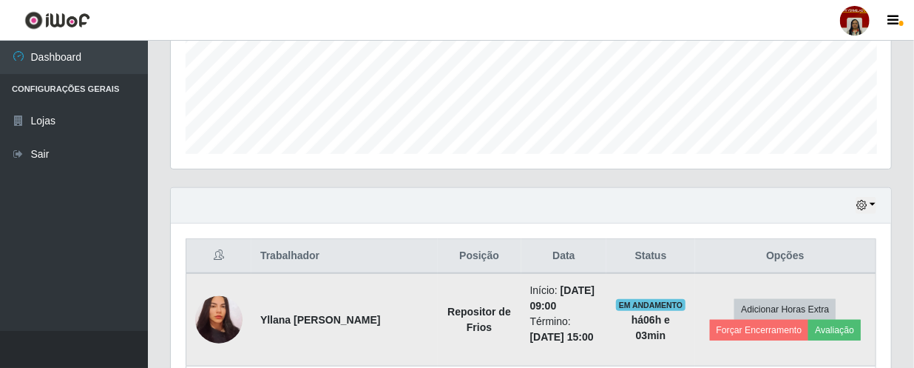
scroll to position [417, 0]
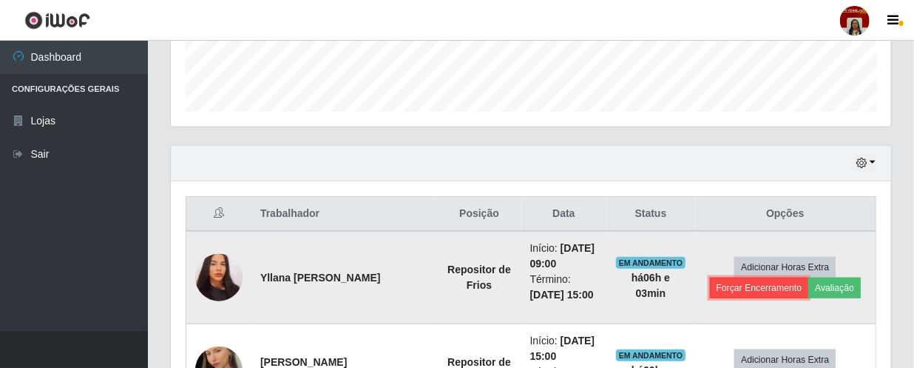
click at [769, 283] on button "Forçar Encerramento" at bounding box center [759, 287] width 99 height 21
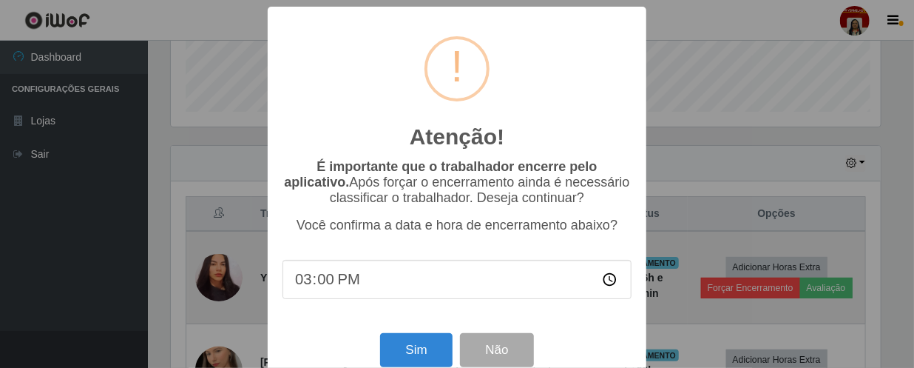
scroll to position [307, 714]
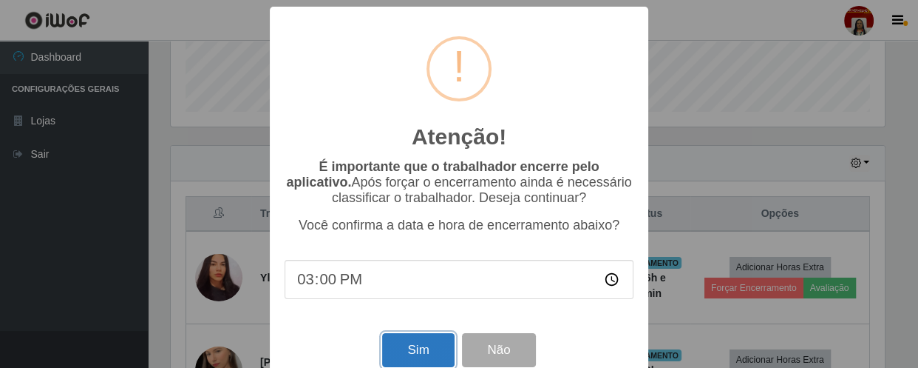
click at [402, 347] on button "Sim" at bounding box center [418, 350] width 72 height 35
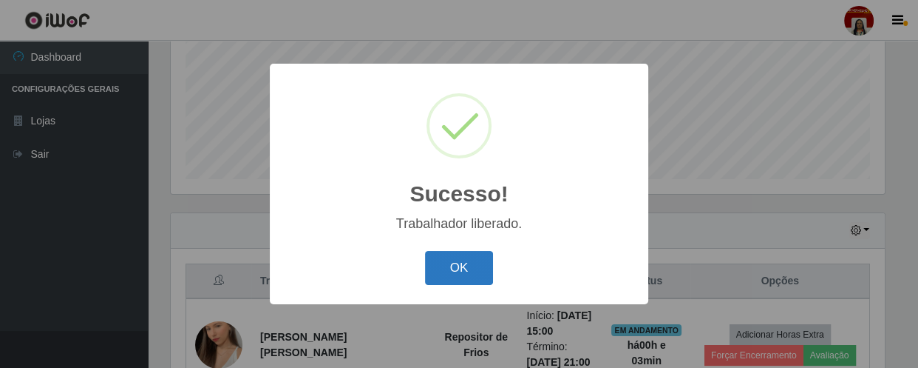
click at [444, 267] on button "OK" at bounding box center [459, 268] width 69 height 35
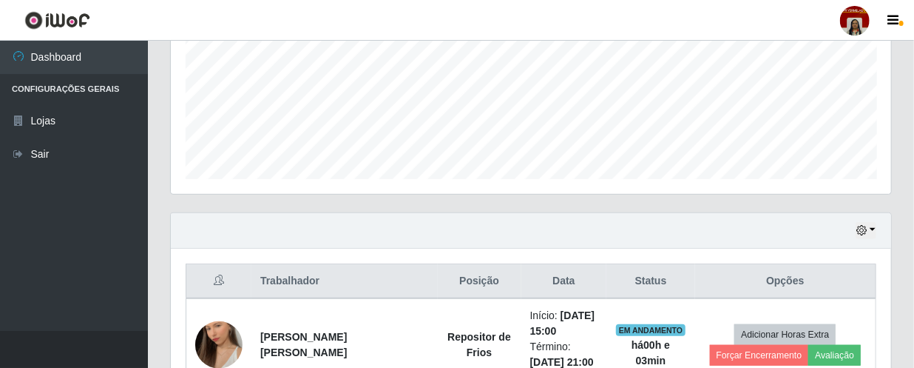
scroll to position [307, 720]
